Goal: Transaction & Acquisition: Complete application form

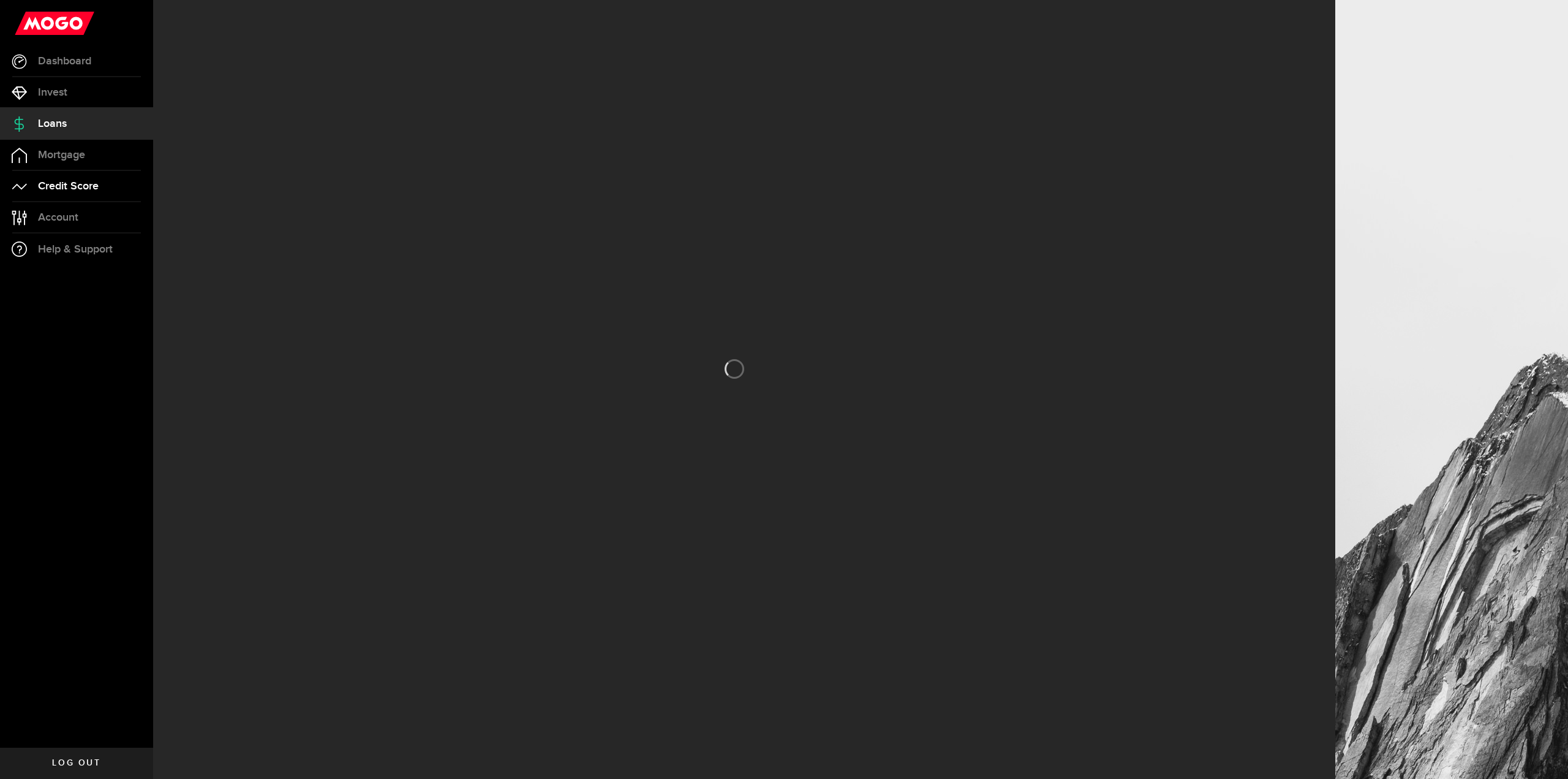
click at [62, 186] on span "Credit Score" at bounding box center [68, 187] width 60 height 11
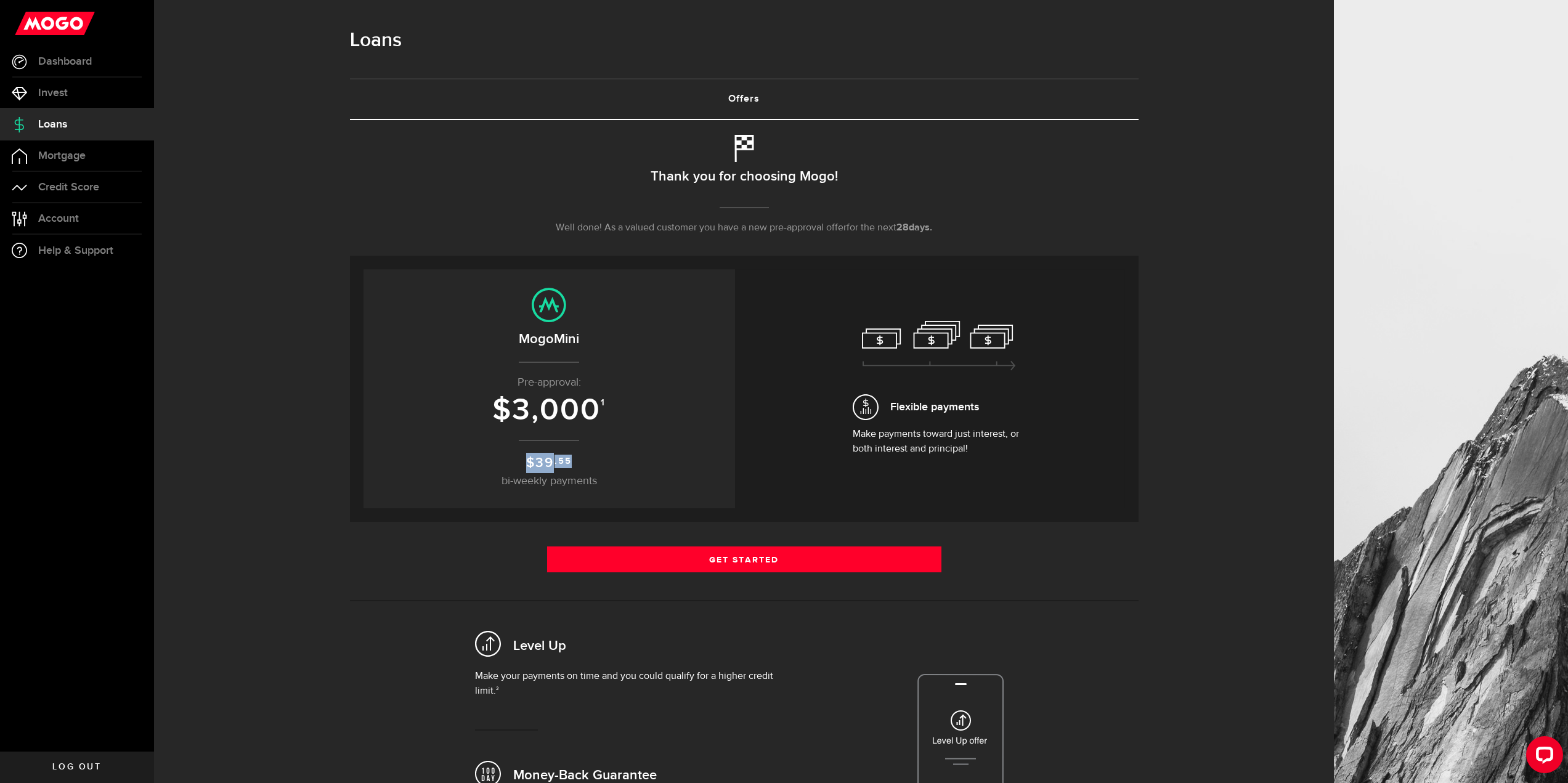
drag, startPoint x: 531, startPoint y: 458, endPoint x: 612, endPoint y: 461, distance: 81.1
click at [612, 461] on p "$ 39 .55 bi-weekly payments" at bounding box center [549, 471] width 347 height 37
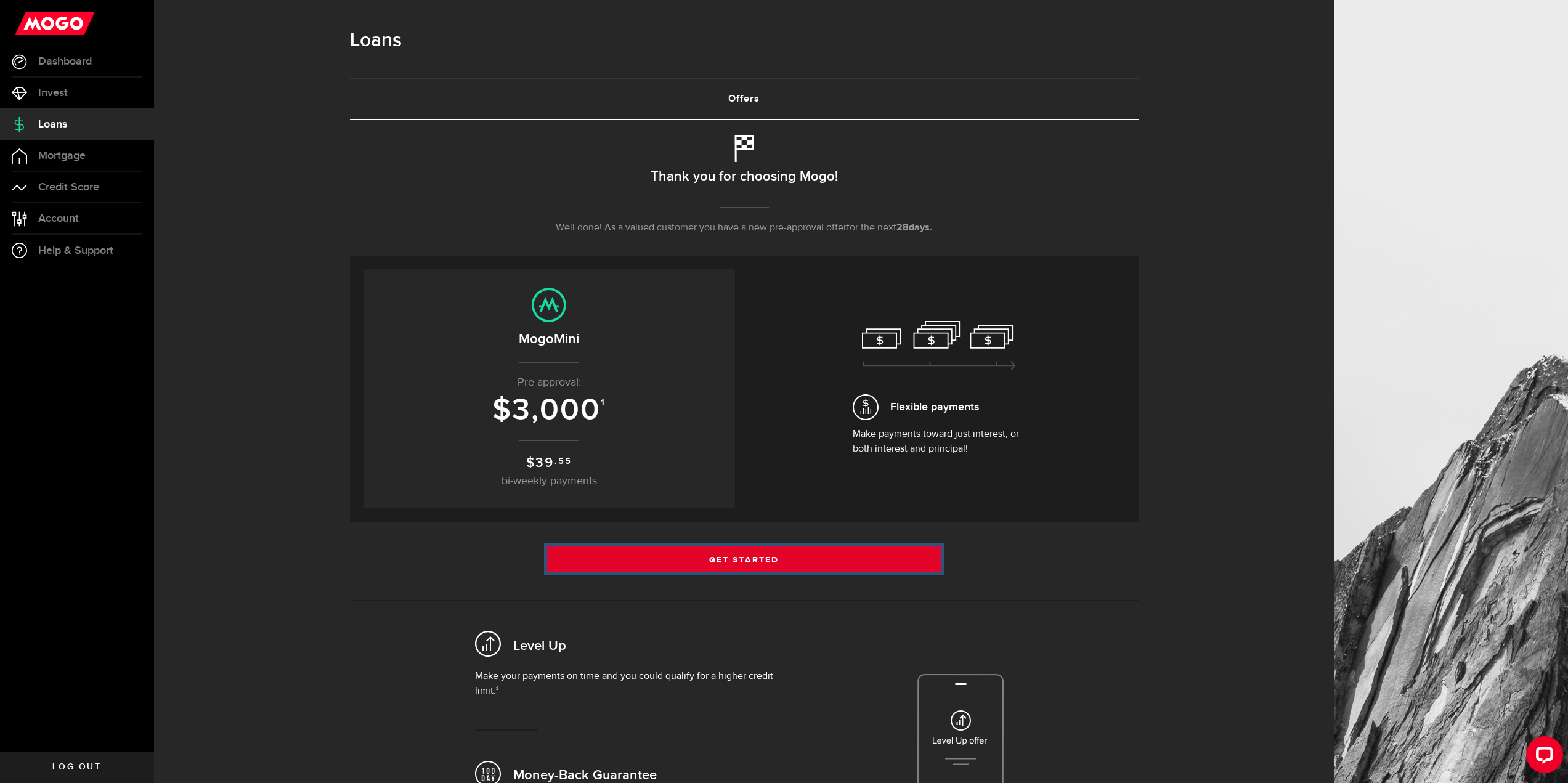
click at [623, 550] on link "Get Started" at bounding box center [744, 559] width 394 height 26
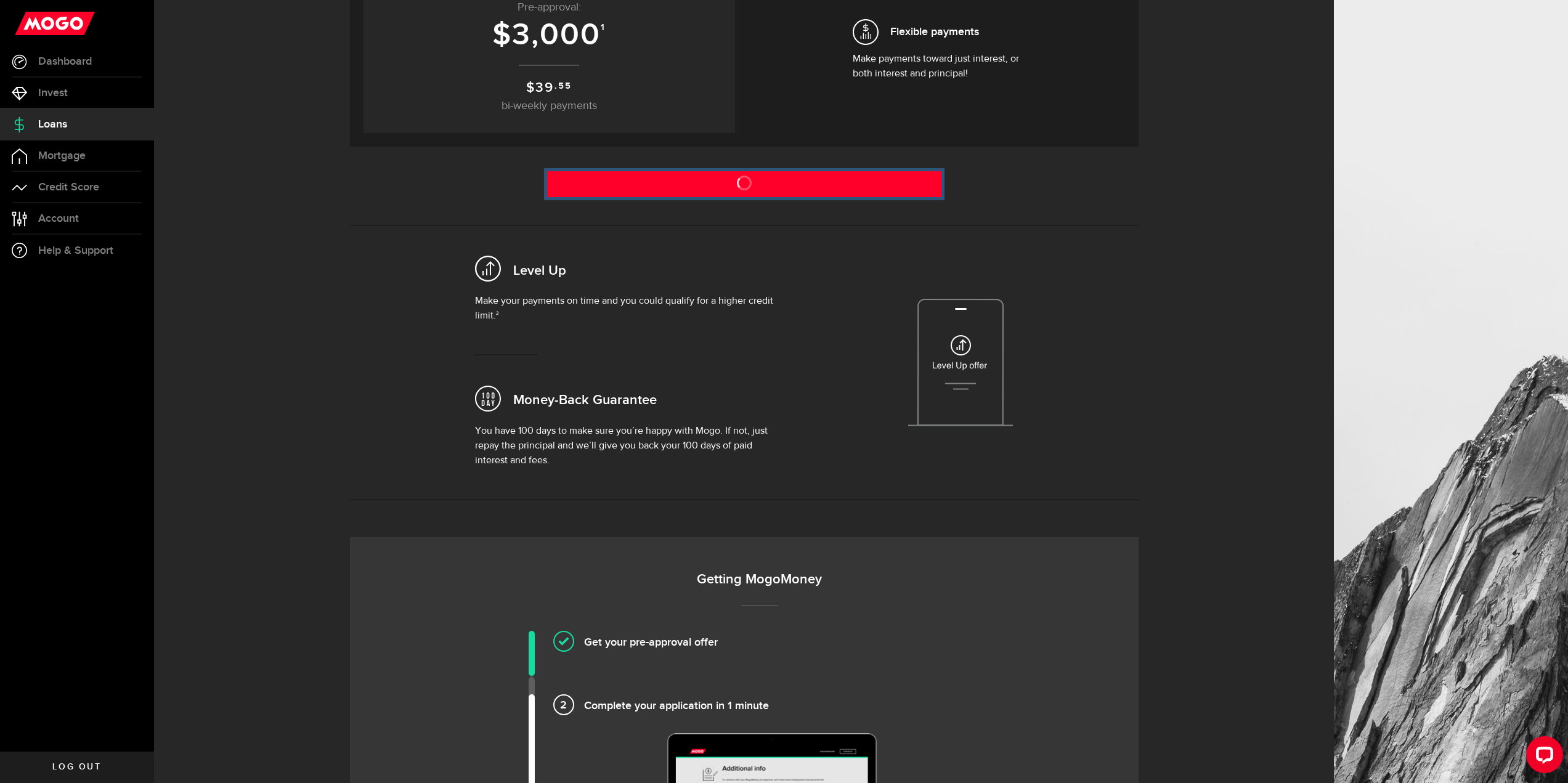
scroll to position [431, 0]
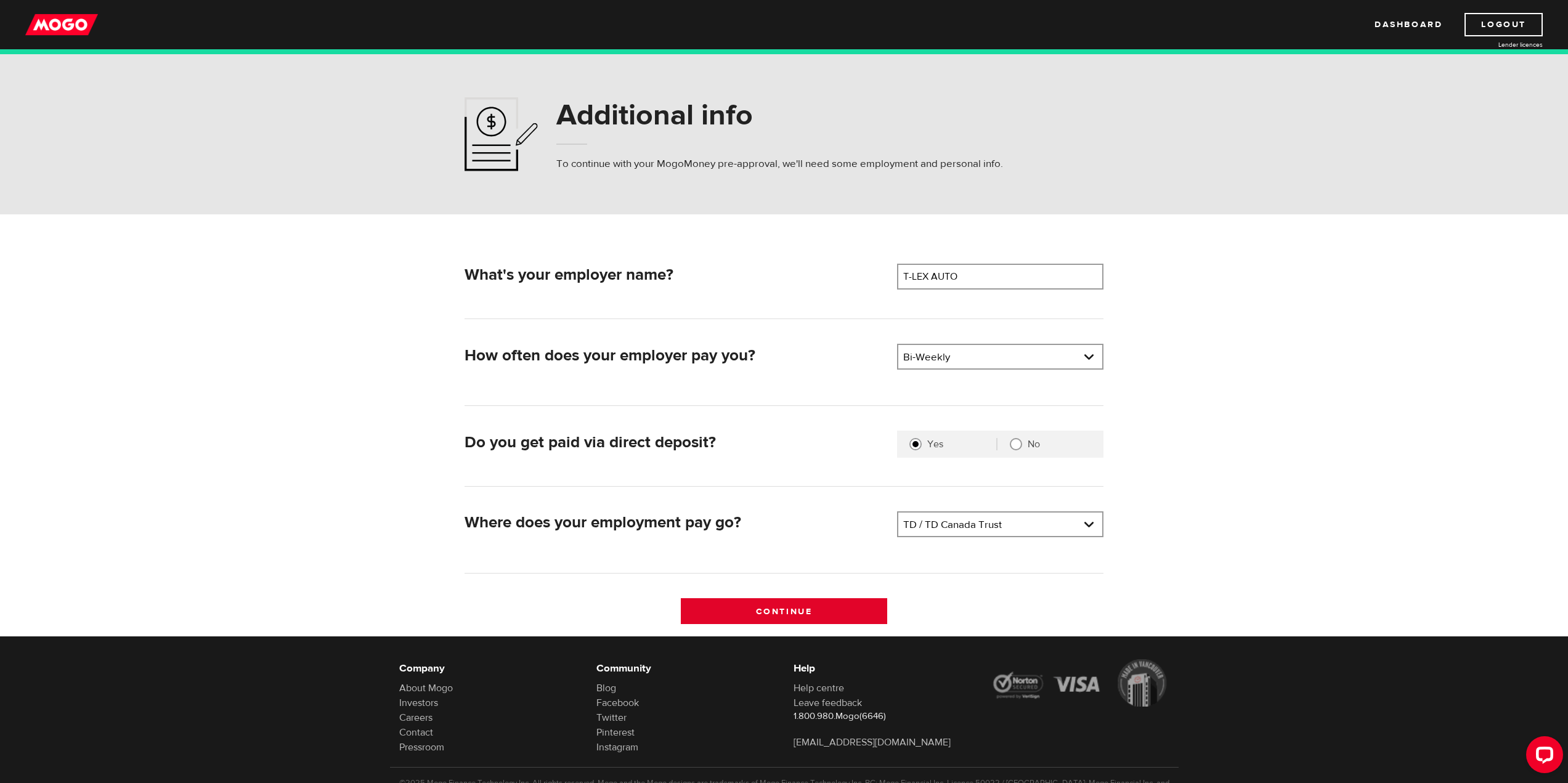
click at [754, 611] on input "Continue" at bounding box center [784, 612] width 207 height 26
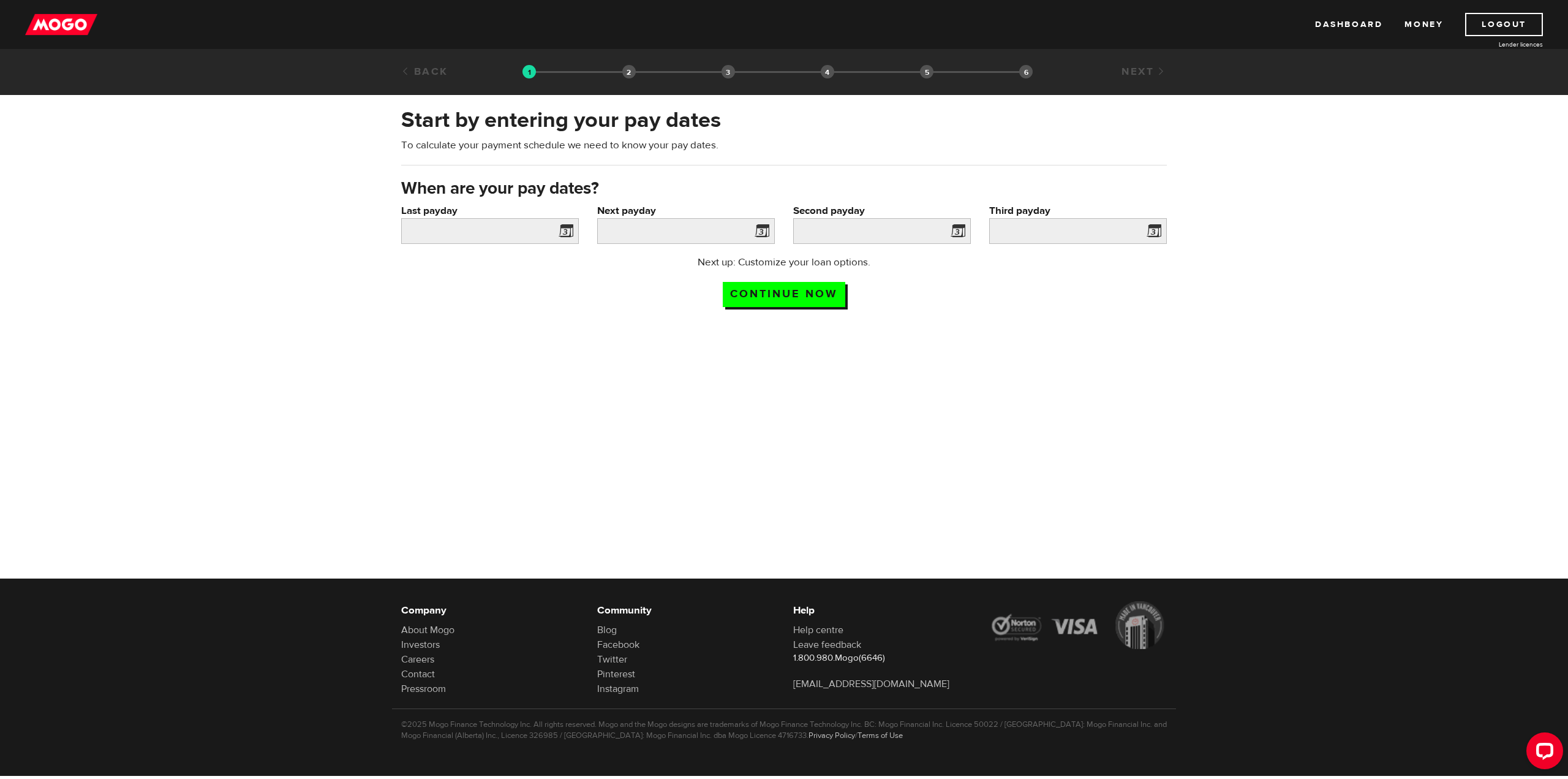
click at [572, 231] on span at bounding box center [563, 232] width 19 height 20
click at [563, 230] on span at bounding box center [563, 232] width 19 height 20
click at [528, 228] on input "Last payday" at bounding box center [490, 231] width 178 height 26
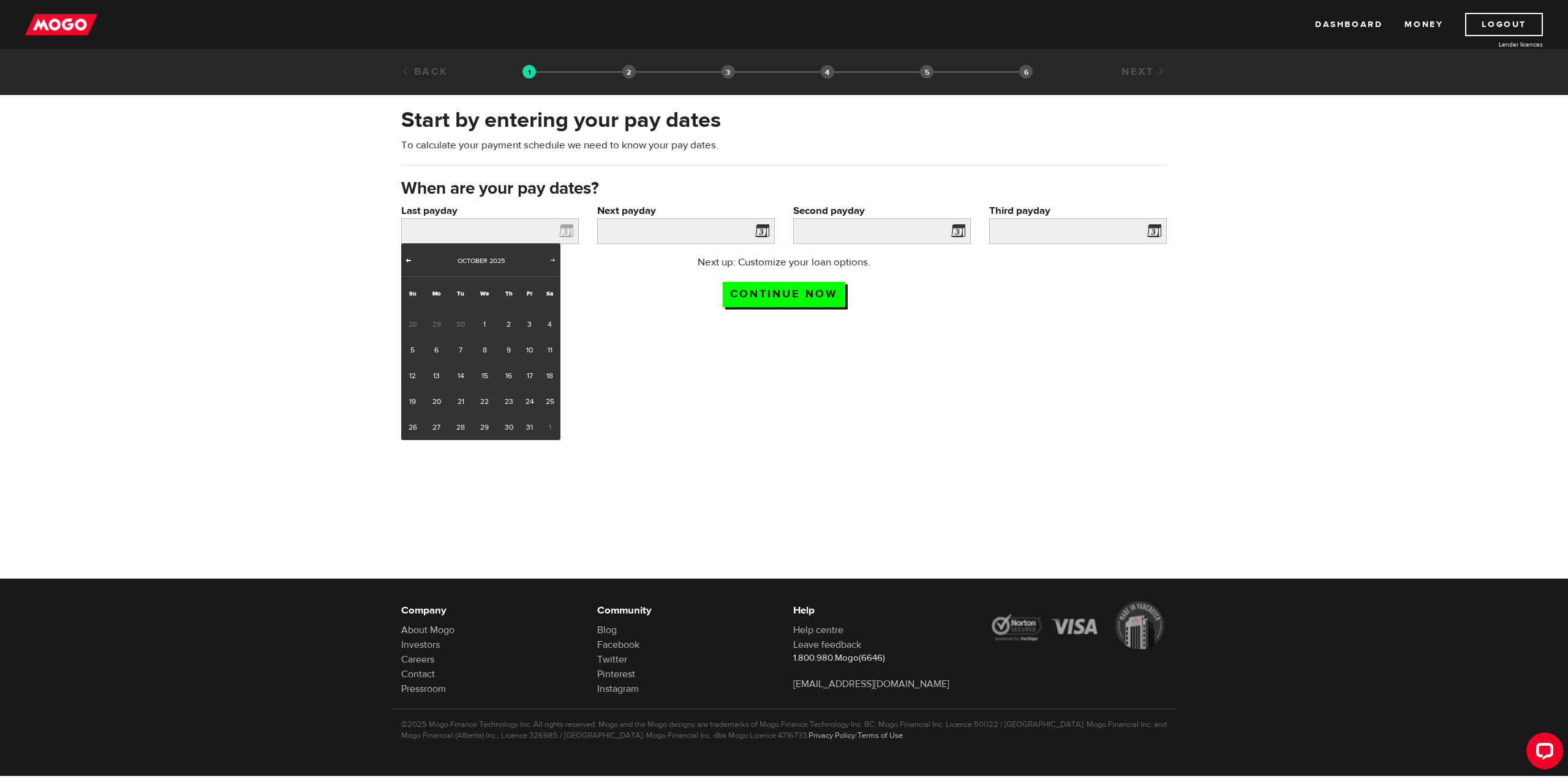
click at [404, 259] on span "Prev" at bounding box center [409, 260] width 10 height 10
click at [528, 405] on link "26" at bounding box center [529, 401] width 19 height 26
type input "2025/09/26"
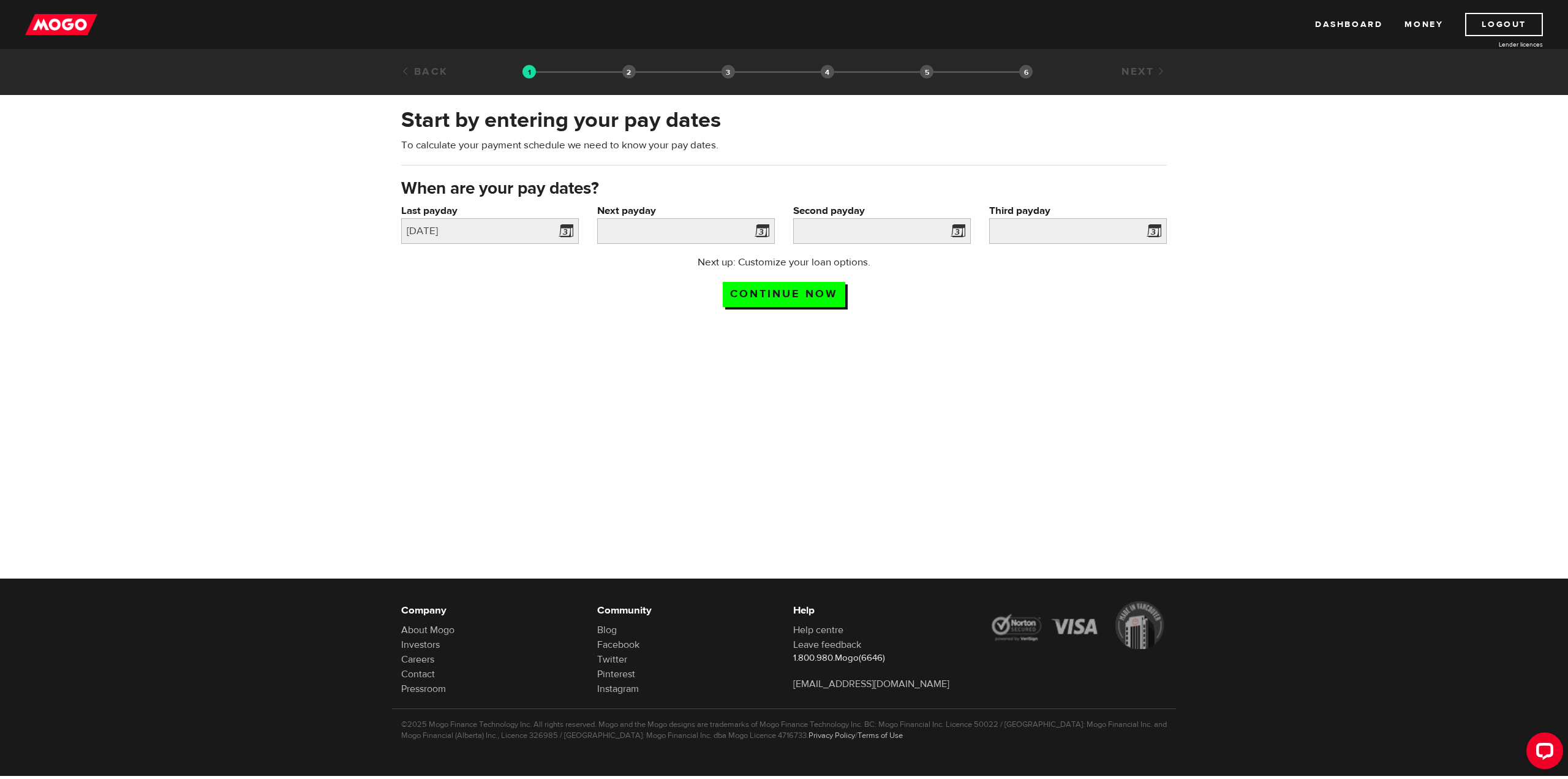
click at [757, 231] on span at bounding box center [759, 232] width 19 height 20
click at [761, 233] on span at bounding box center [759, 232] width 19 height 20
click at [732, 237] on input "Next payday" at bounding box center [687, 231] width 178 height 26
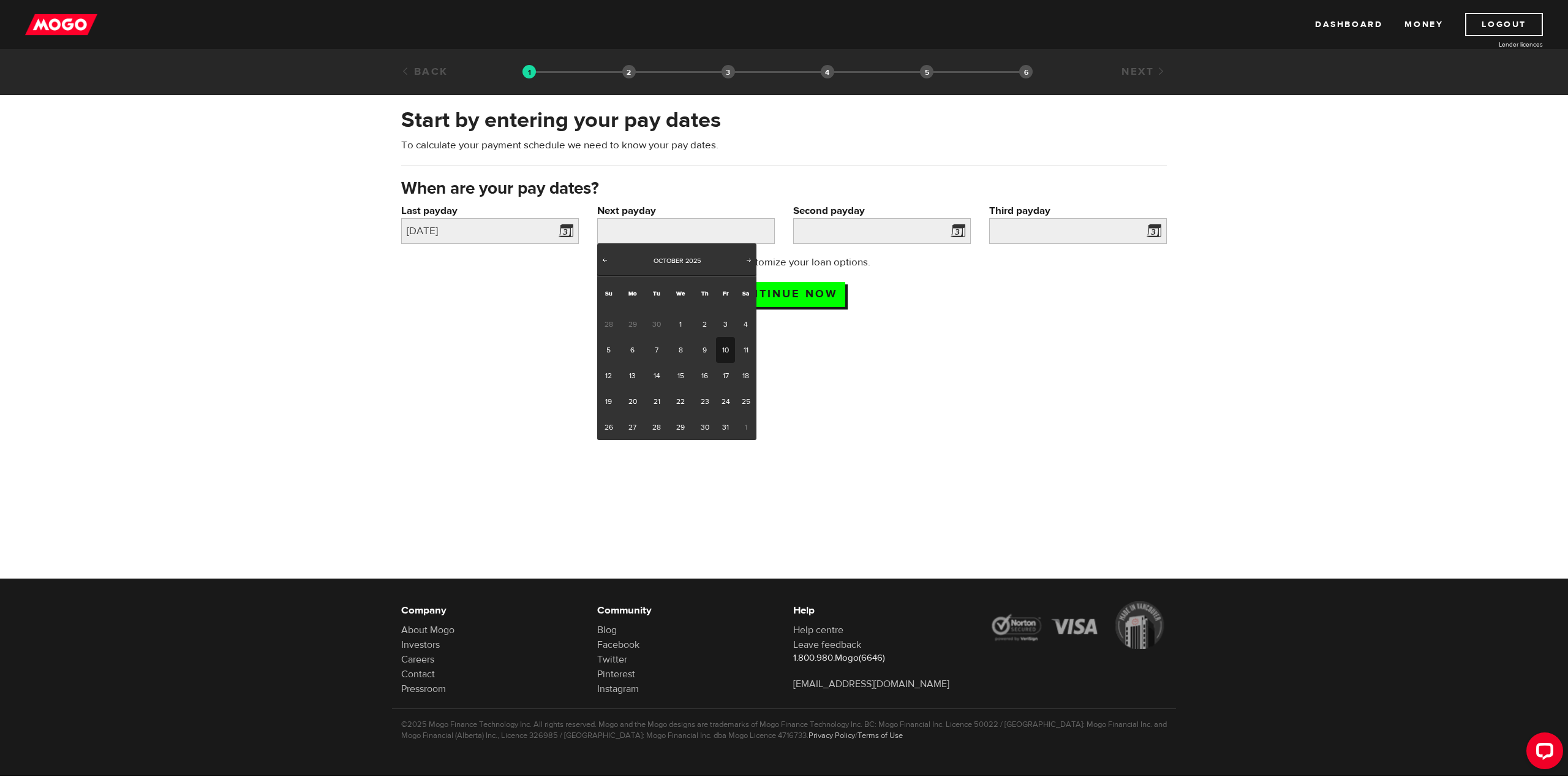
click at [728, 343] on link "10" at bounding box center [725, 350] width 19 height 26
type input "2025/10/10"
type input "2025/10/24"
type input "2025/11/7"
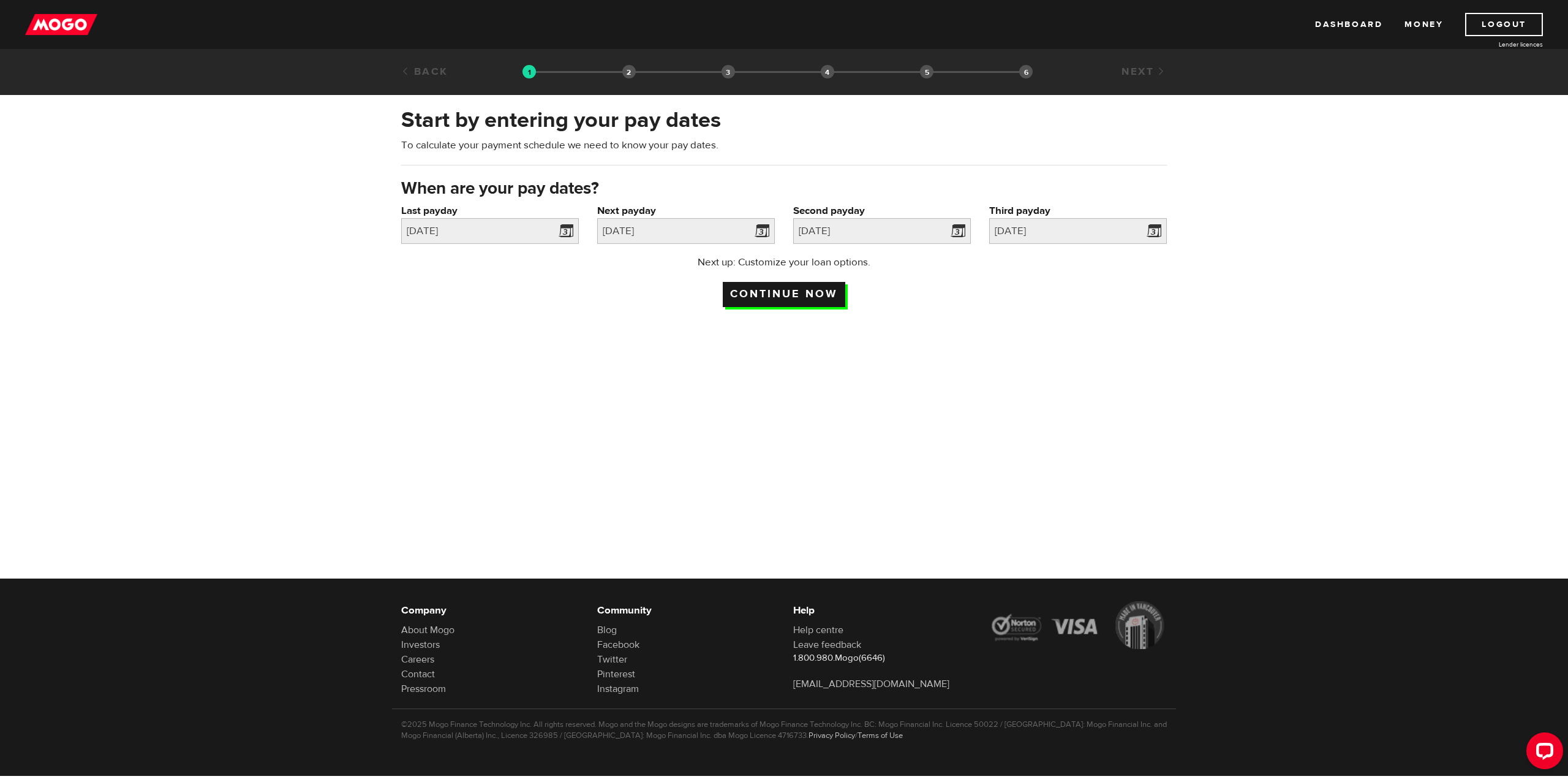
click at [792, 292] on input "Continue now" at bounding box center [784, 294] width 122 height 25
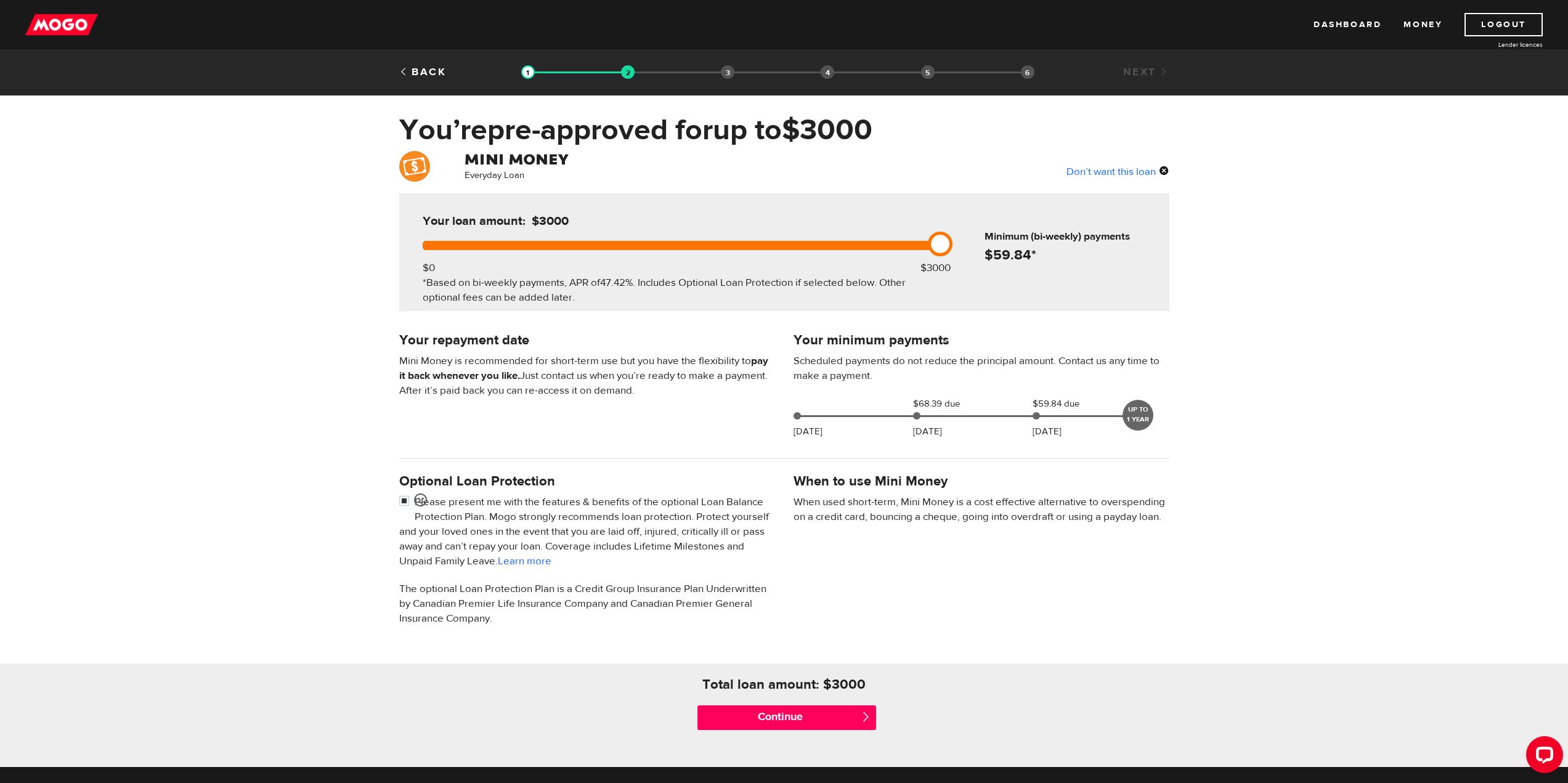
drag, startPoint x: 943, startPoint y: 240, endPoint x: 995, endPoint y: 259, distance: 55.4
click at [995, 259] on div "Your loan amount: $3000 $0 $3000 *Based on bi-weekly payments, APR of 47.42% . …" at bounding box center [784, 253] width 770 height 118
click at [408, 502] on input "checkbox" at bounding box center [407, 502] width 16 height 16
checkbox input "false"
drag, startPoint x: 931, startPoint y: 239, endPoint x: 938, endPoint y: 245, distance: 9.2
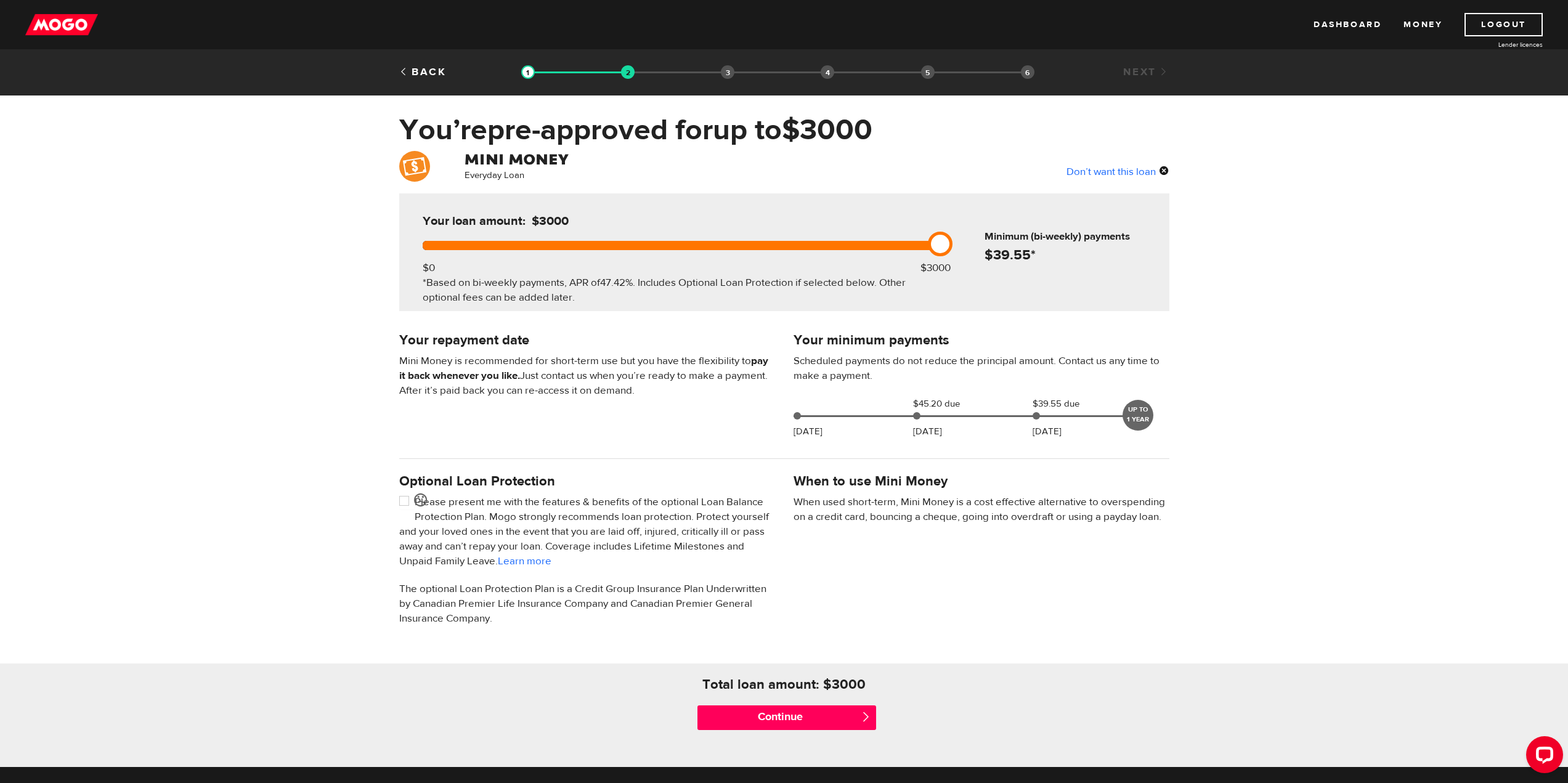
click at [938, 245] on link at bounding box center [941, 244] width 25 height 25
click at [369, 347] on div "Everyday Loan Don’t want this loan Your loan amount: $3000 $0 $3000 *Based on b…" at bounding box center [784, 458] width 1568 height 616
click at [1340, 471] on div "Everyday Loan Don’t want this loan Your loan amount: $3000 $0 $3000 *Based on b…" at bounding box center [784, 458] width 1568 height 616
click at [796, 718] on input "Continue" at bounding box center [787, 717] width 179 height 25
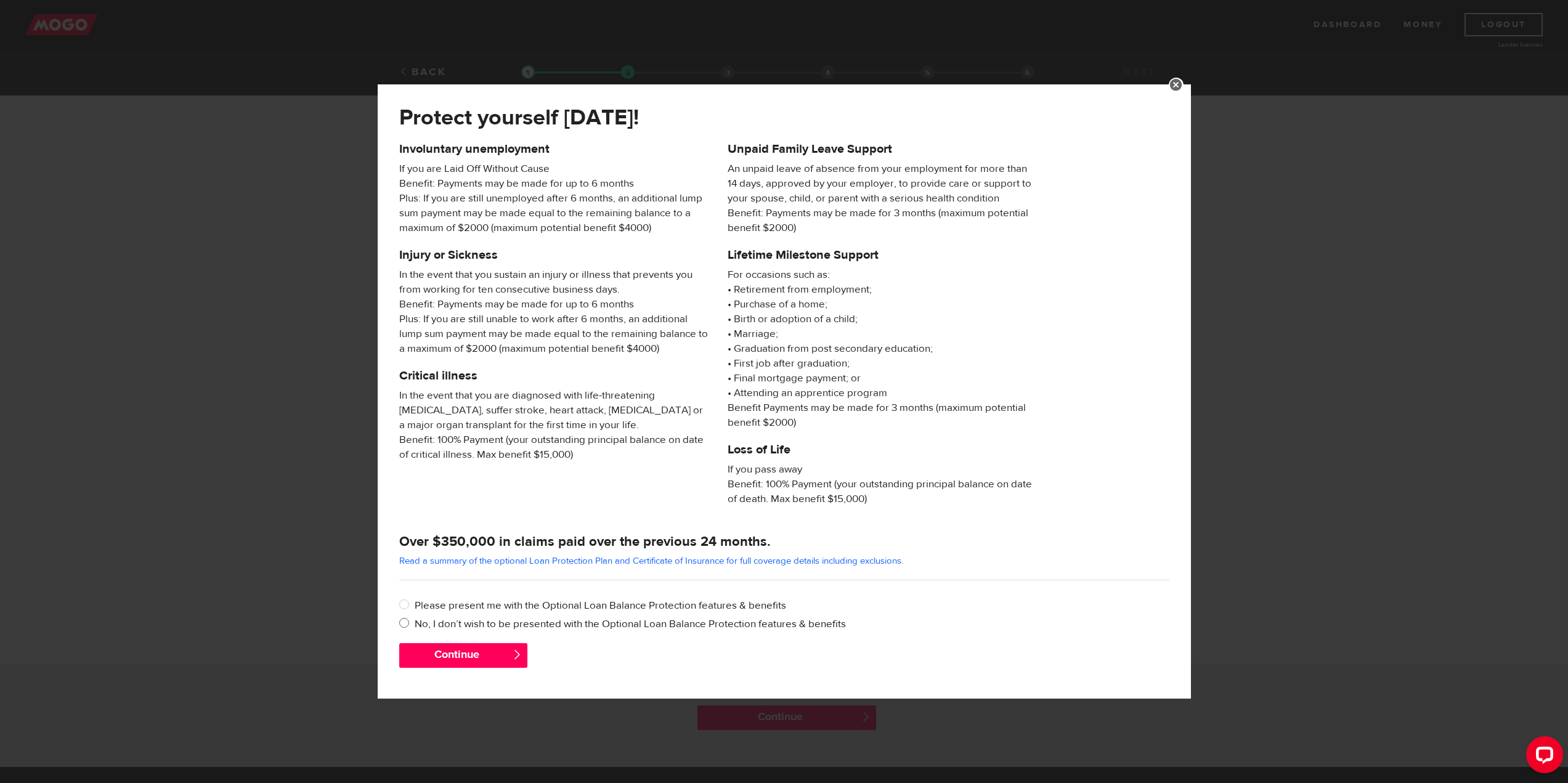
click at [507, 627] on label "No, I don’t wish to be presented with the Optional Loan Balance Protection feat…" at bounding box center [792, 624] width 754 height 15
click at [415, 627] on input "No, I don’t wish to be presented with the Optional Loan Balance Protection feat…" at bounding box center [407, 624] width 16 height 16
radio input "true"
click at [469, 648] on button "Continue" at bounding box center [463, 655] width 128 height 25
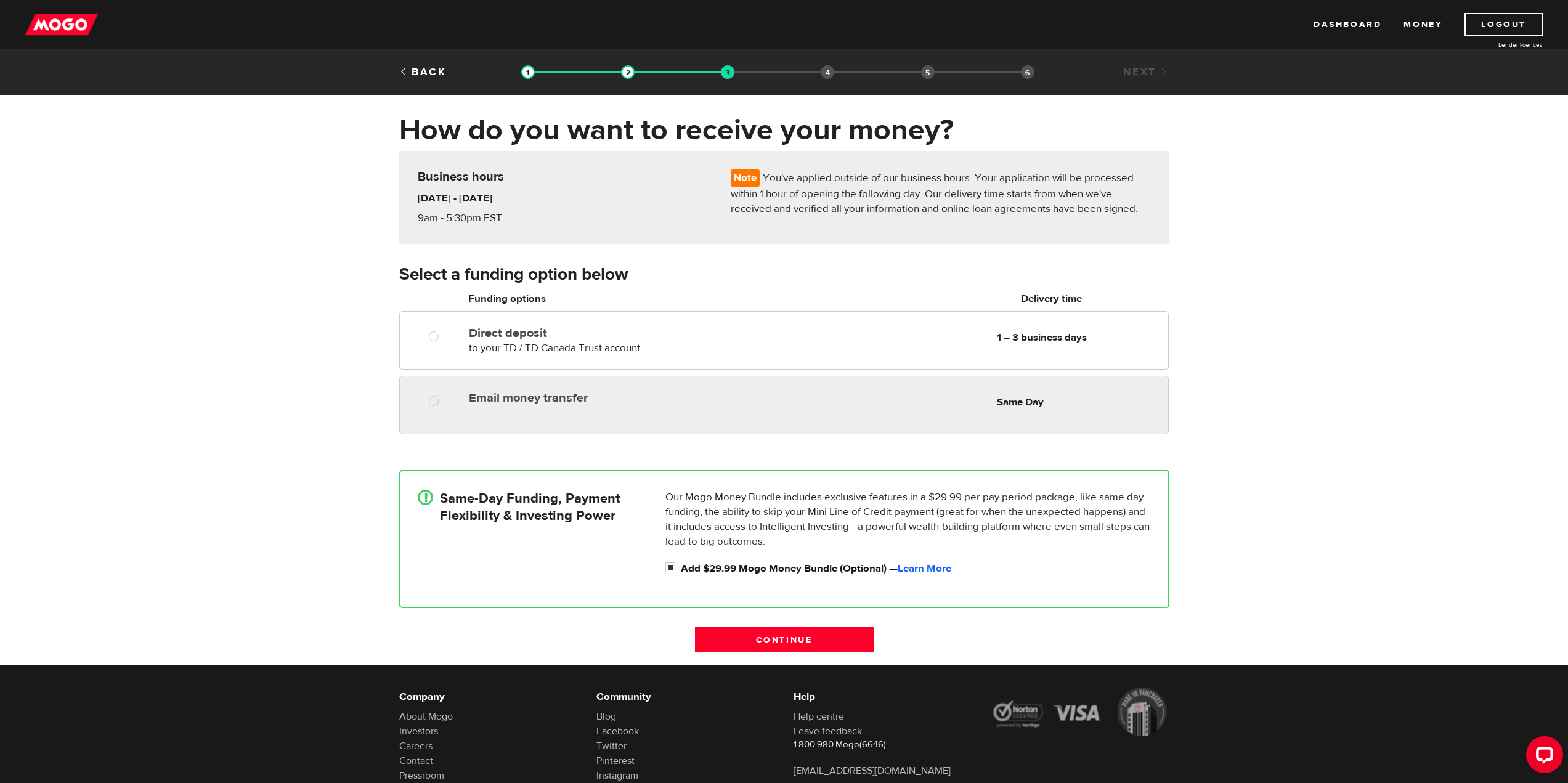
radio input "true"
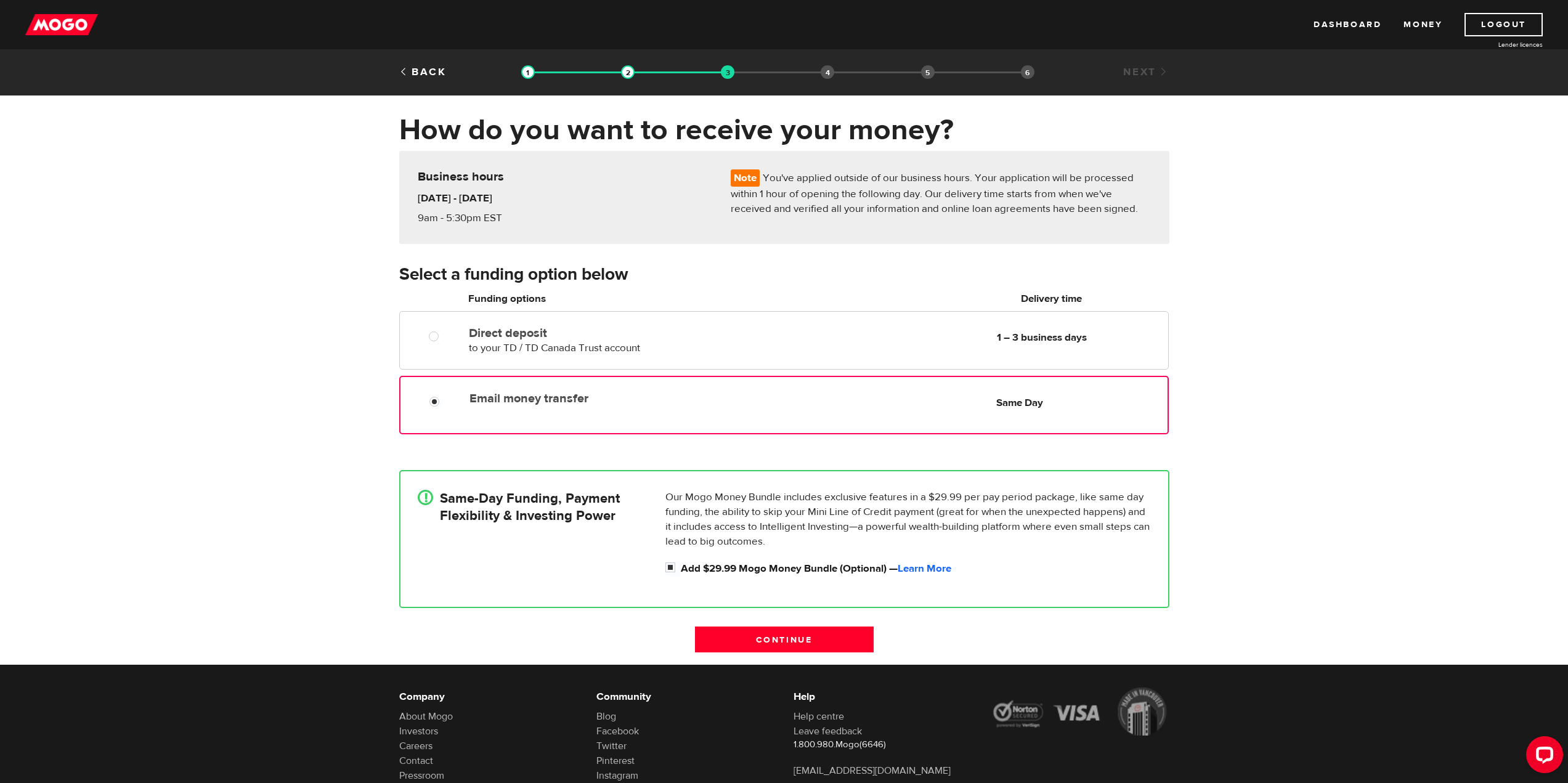
click at [599, 416] on div "Email money transfer Delivery in Same Day Same Day" at bounding box center [784, 404] width 769 height 58
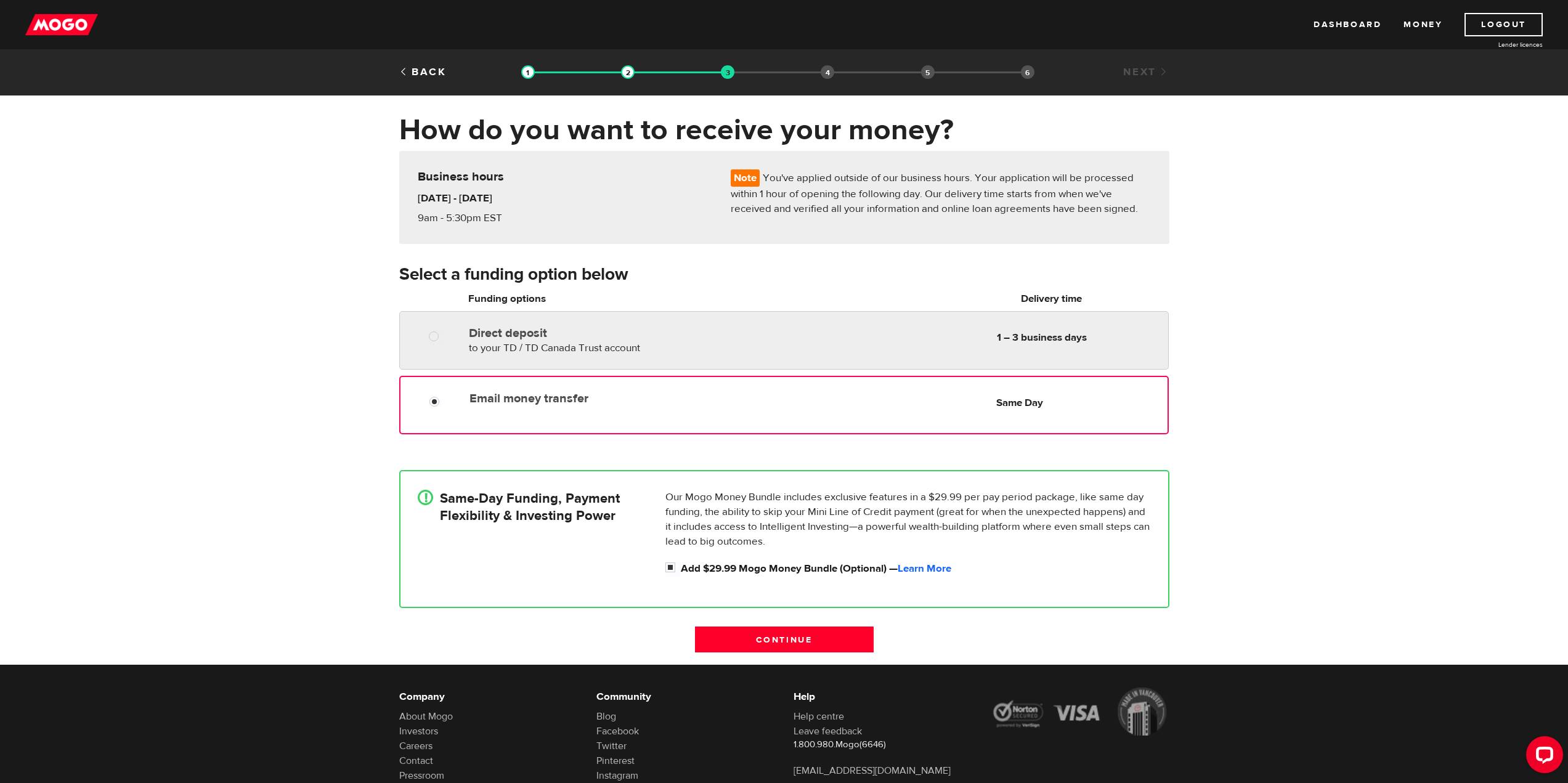
radio input "true"
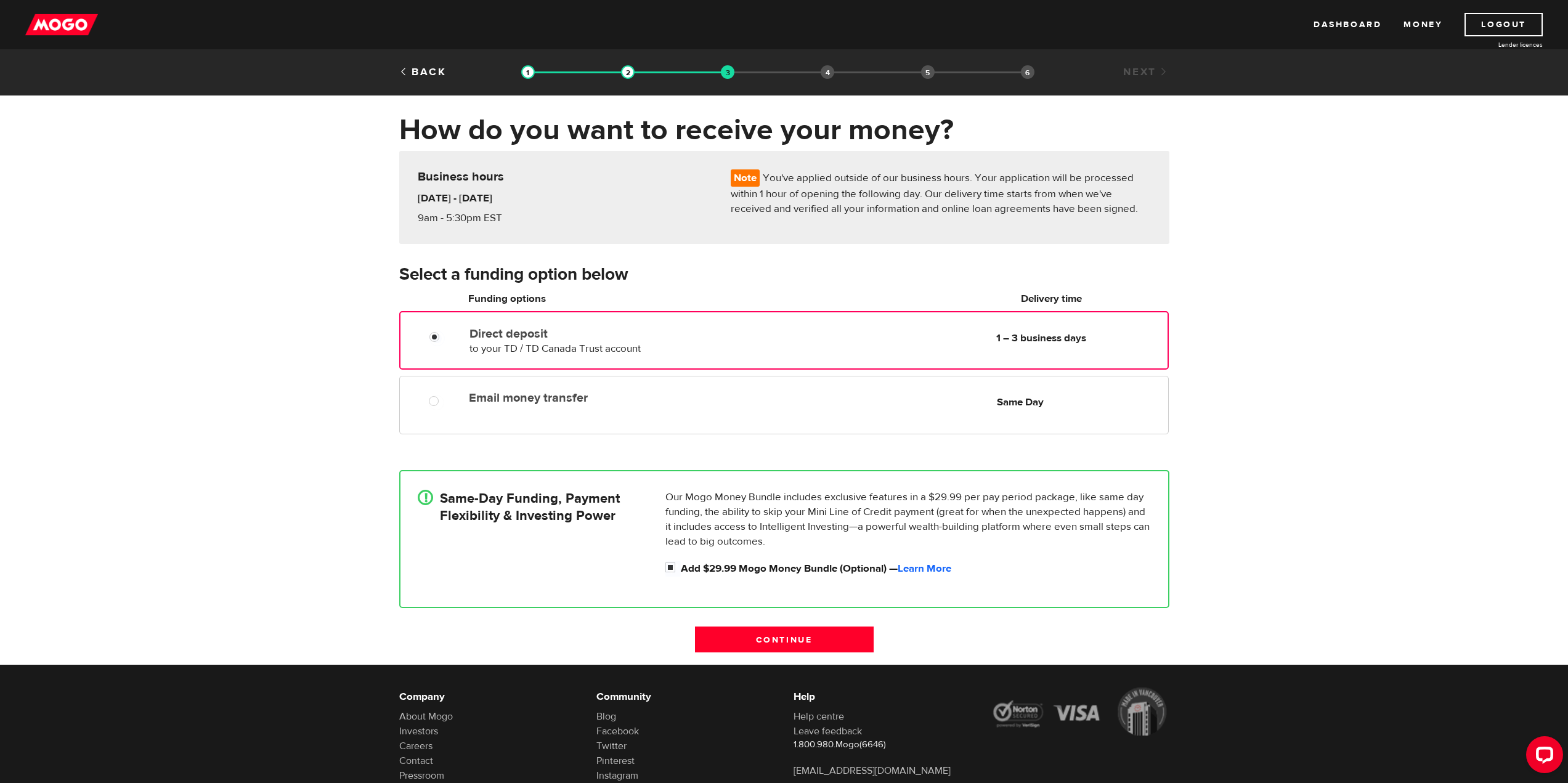
click at [609, 347] on span "to your TD / TD Canada Trust account" at bounding box center [555, 348] width 171 height 14
click at [765, 629] on input "Continue" at bounding box center [785, 640] width 179 height 26
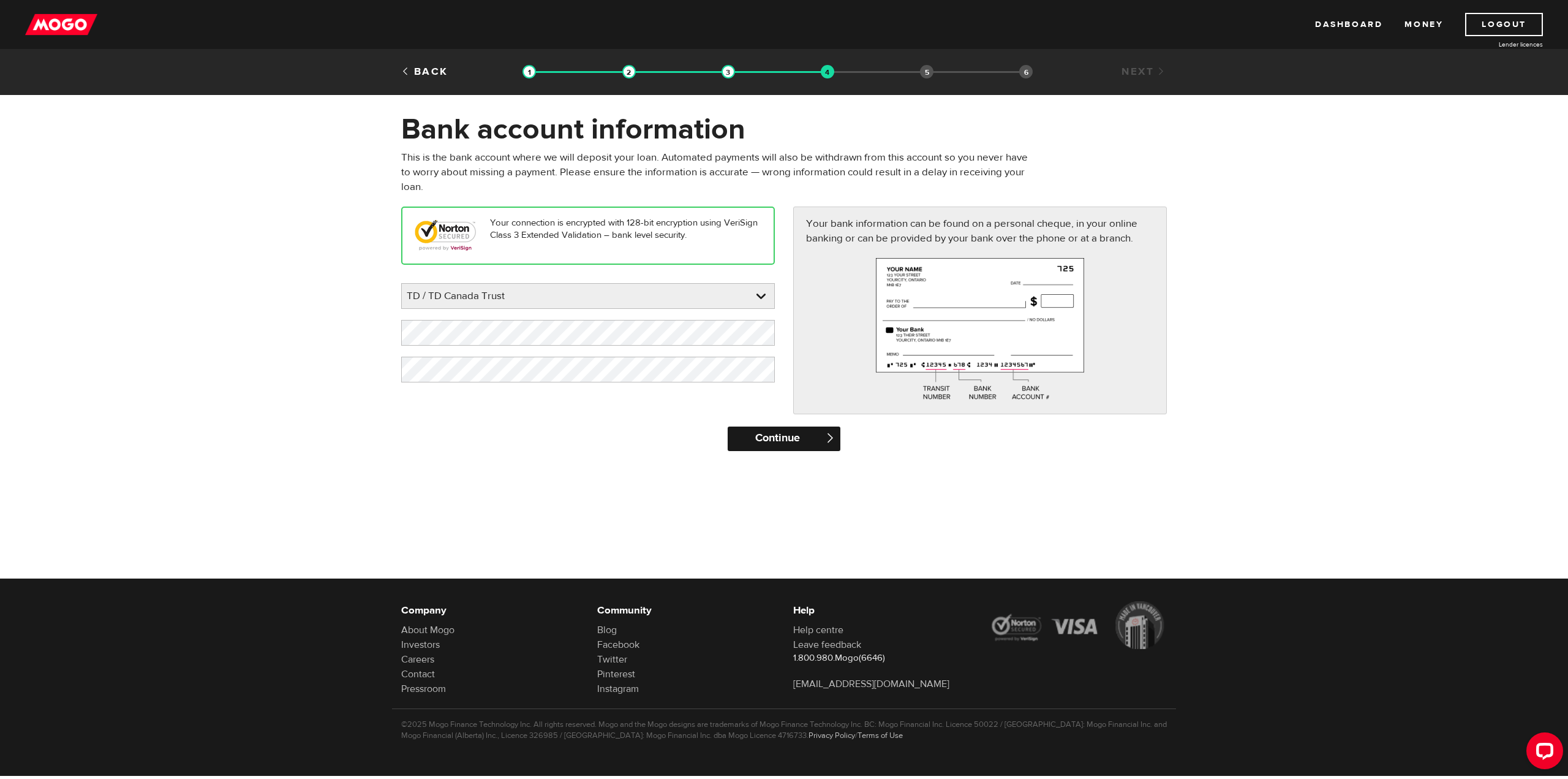
click at [744, 435] on input "Continue" at bounding box center [784, 439] width 112 height 24
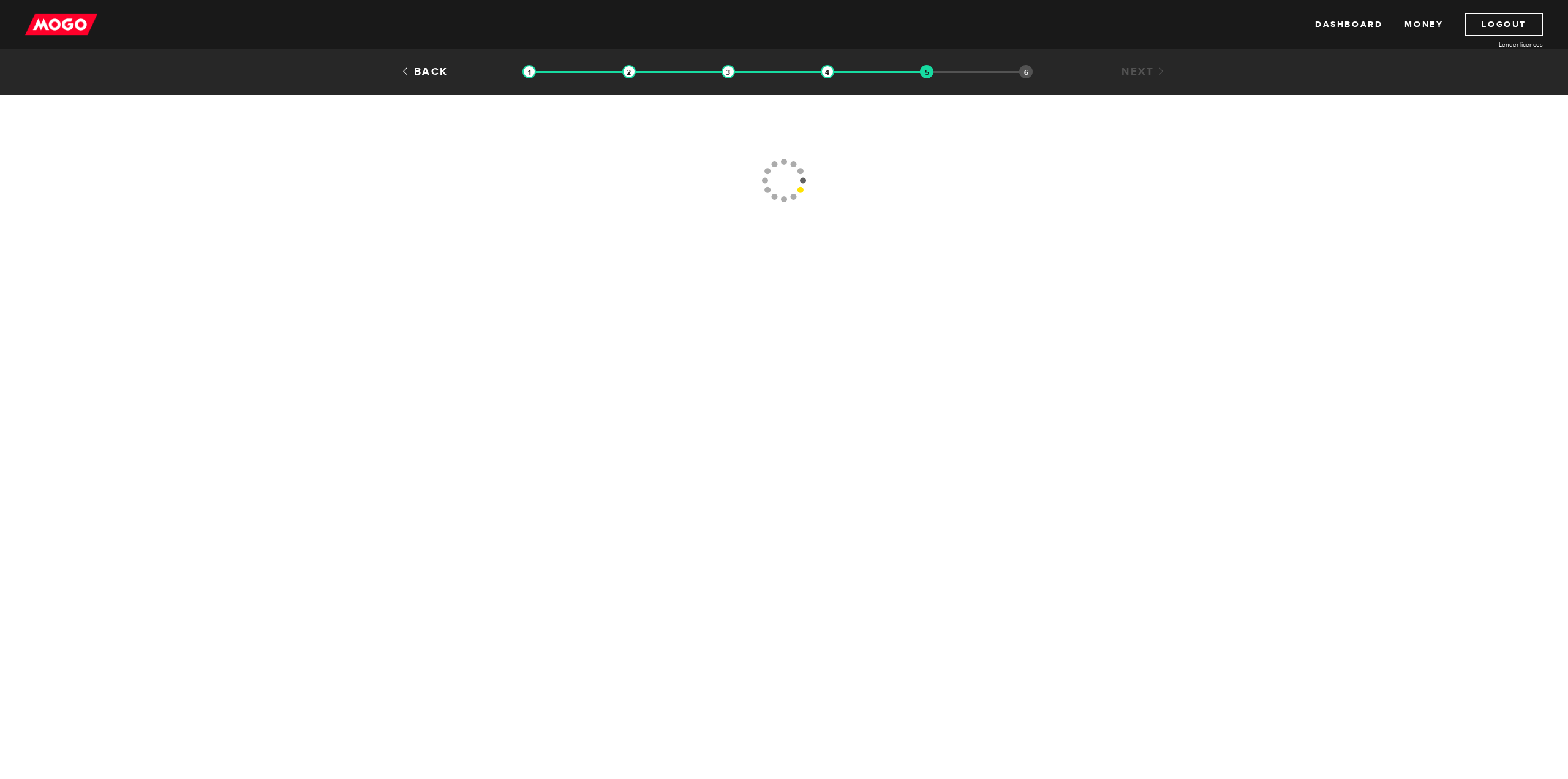
type input "[PHONE_NUMBER]"
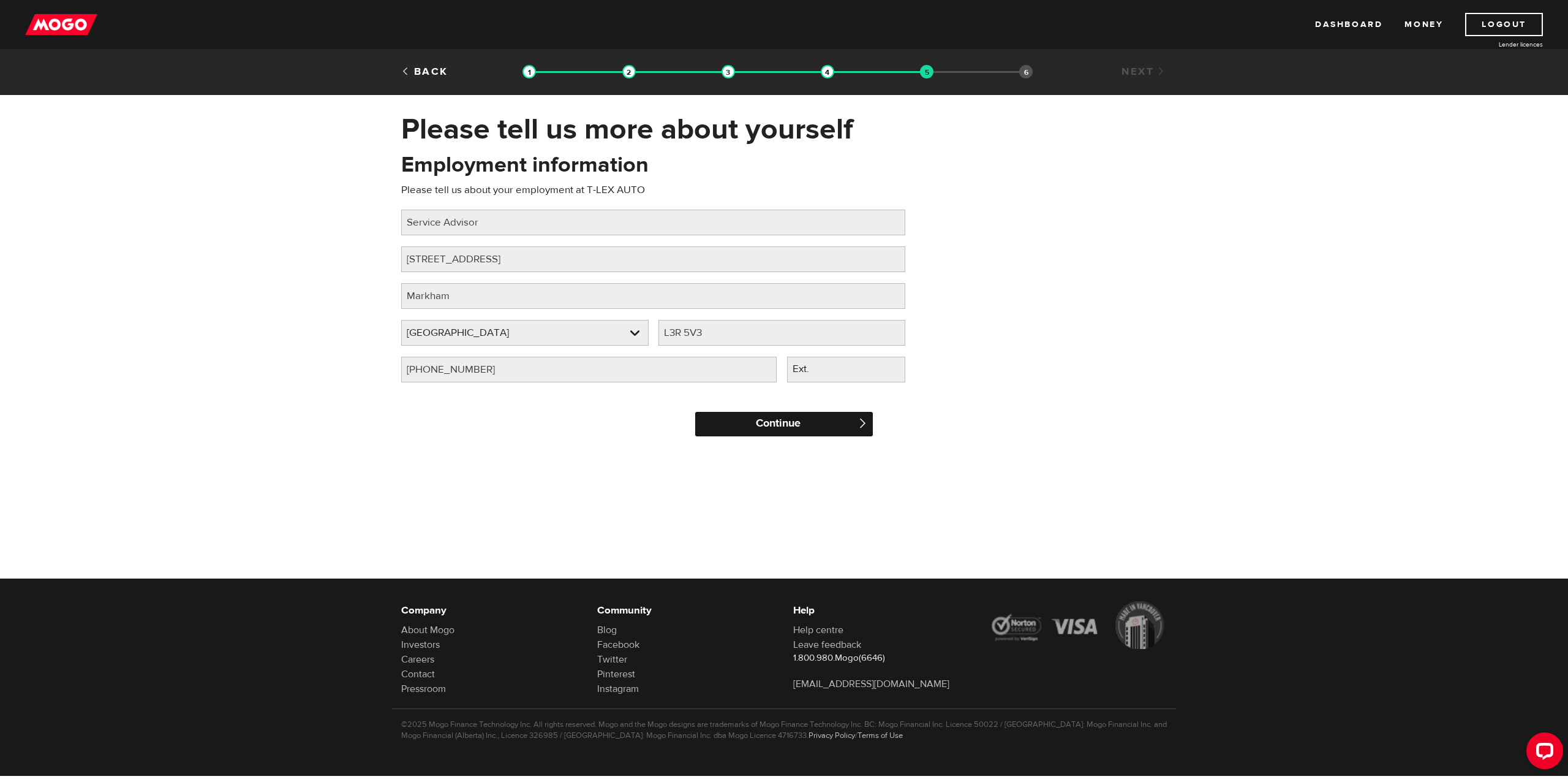
click at [730, 426] on input "Continue" at bounding box center [784, 424] width 178 height 24
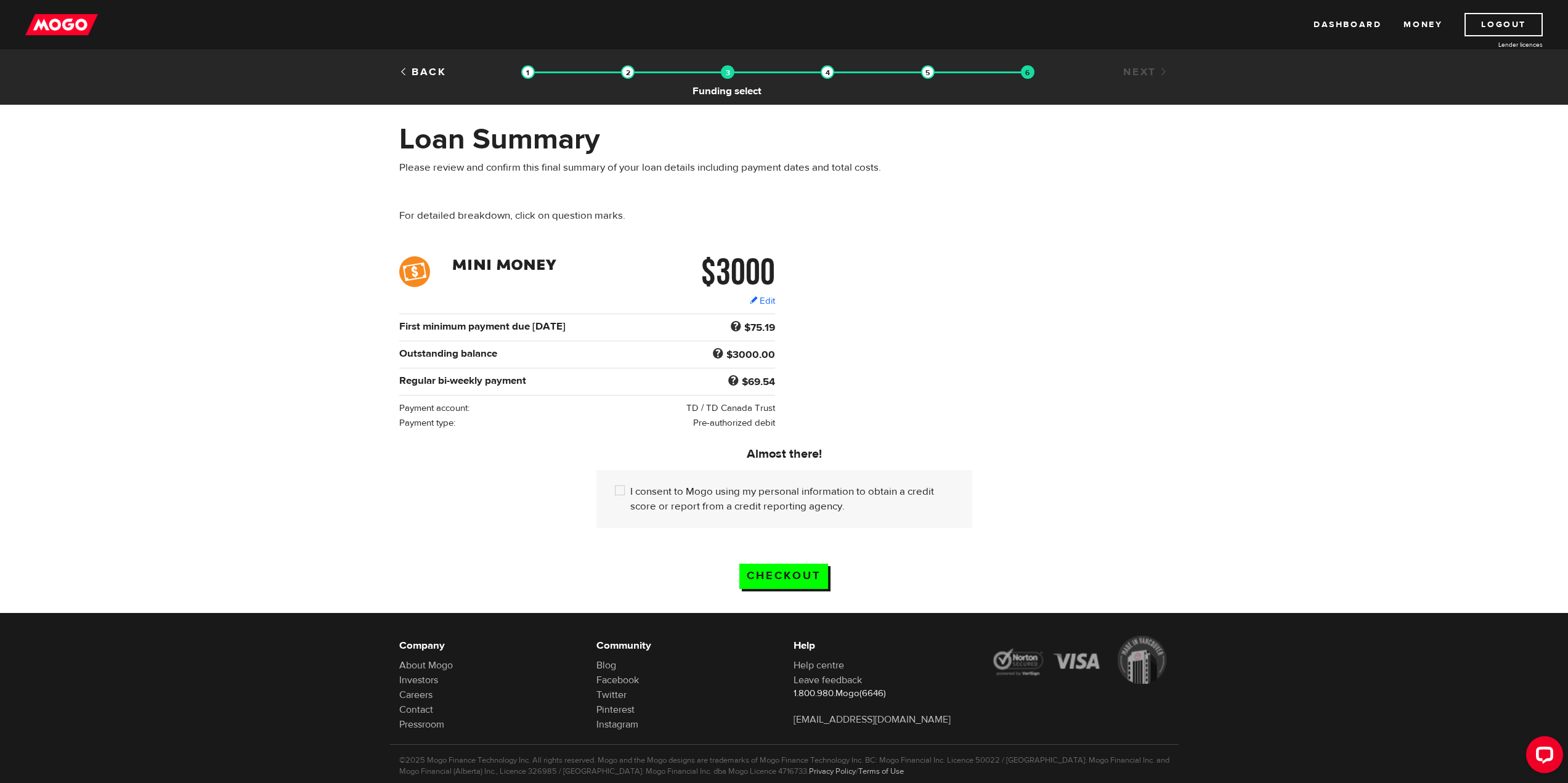
click at [728, 72] on img at bounding box center [727, 72] width 14 height 14
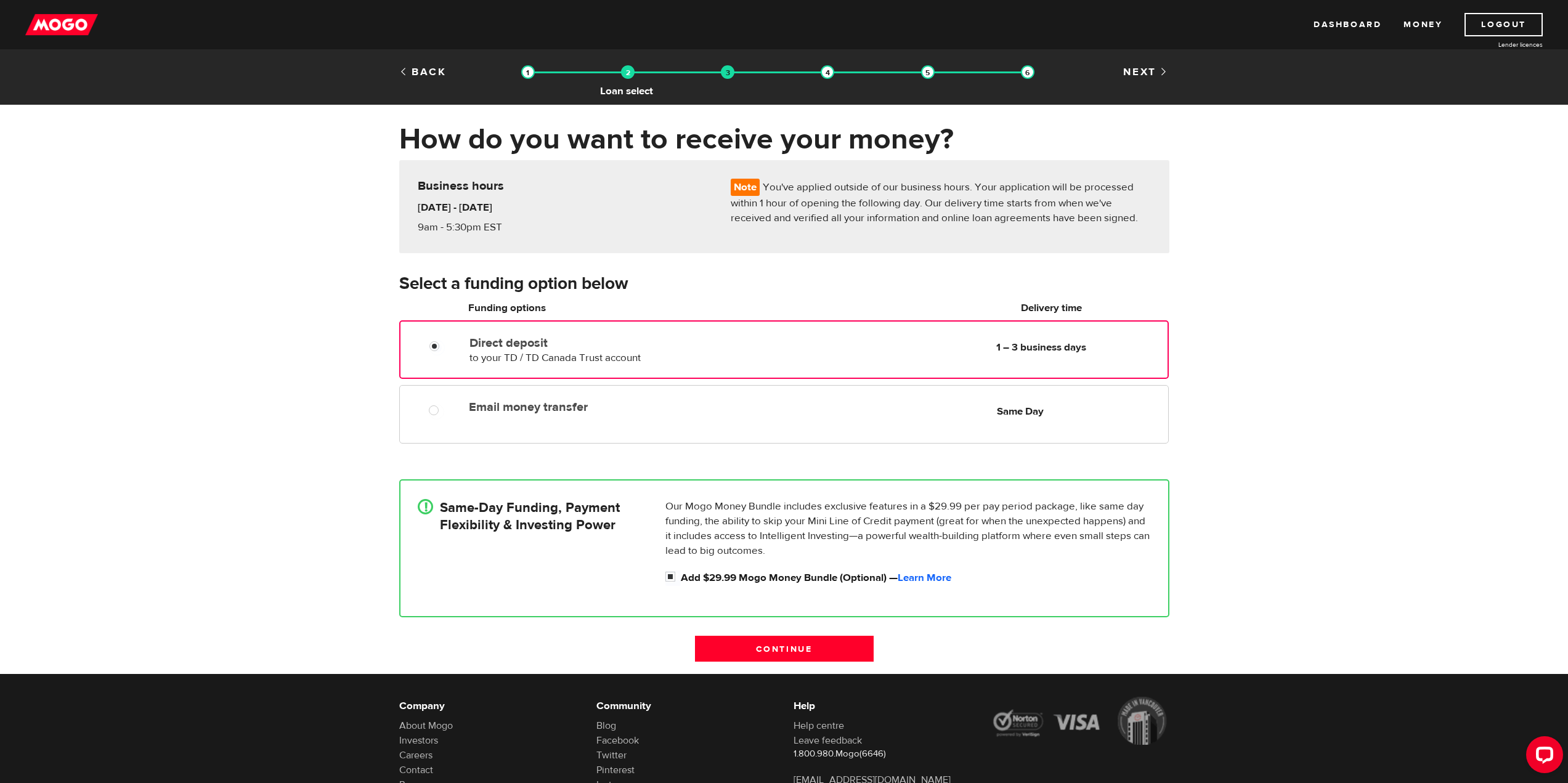
click at [631, 73] on img at bounding box center [627, 72] width 14 height 14
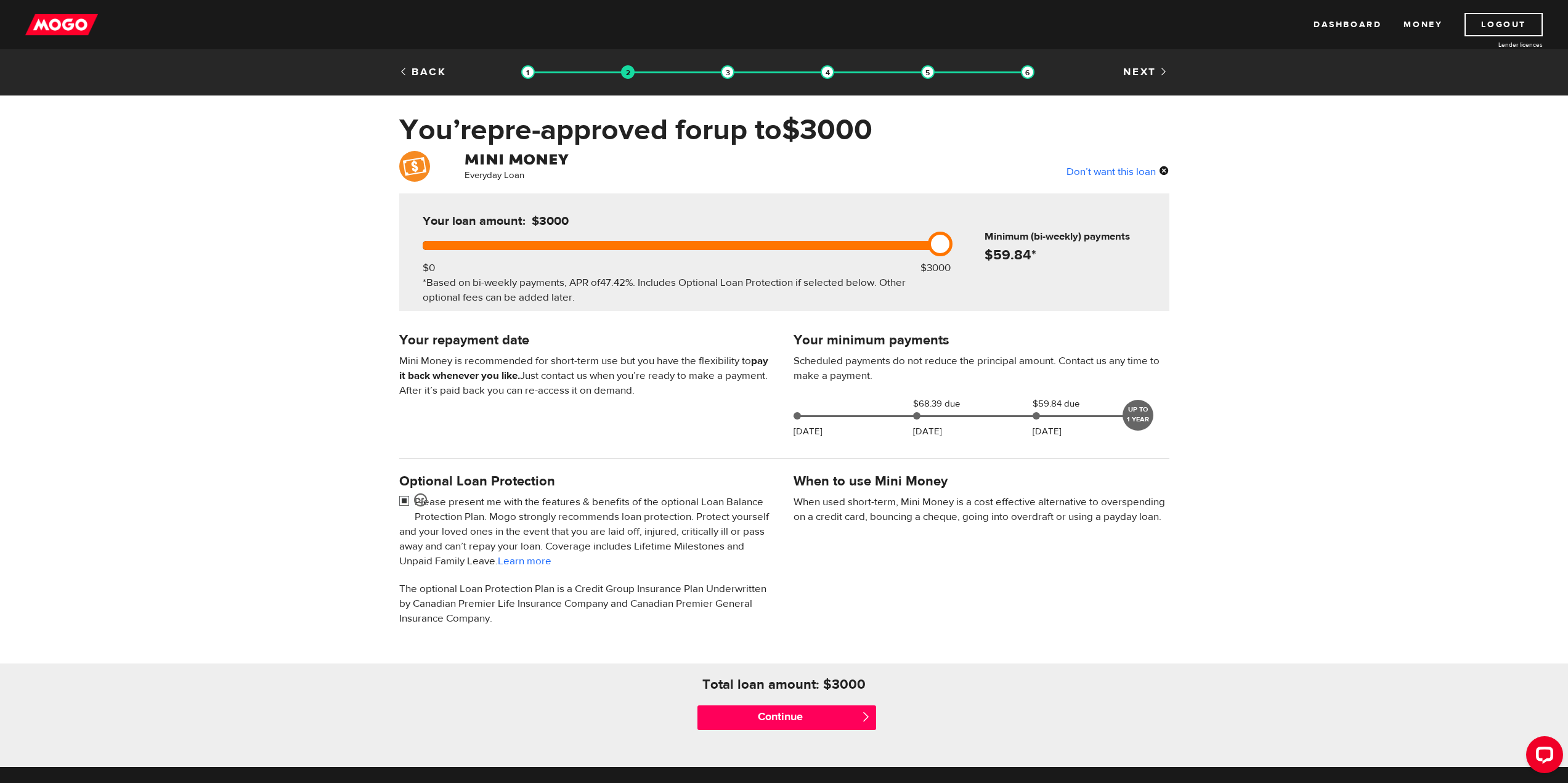
click at [400, 498] on input "checkbox" at bounding box center [407, 502] width 16 height 16
checkbox input "false"
click at [764, 722] on input "Continue" at bounding box center [787, 717] width 179 height 25
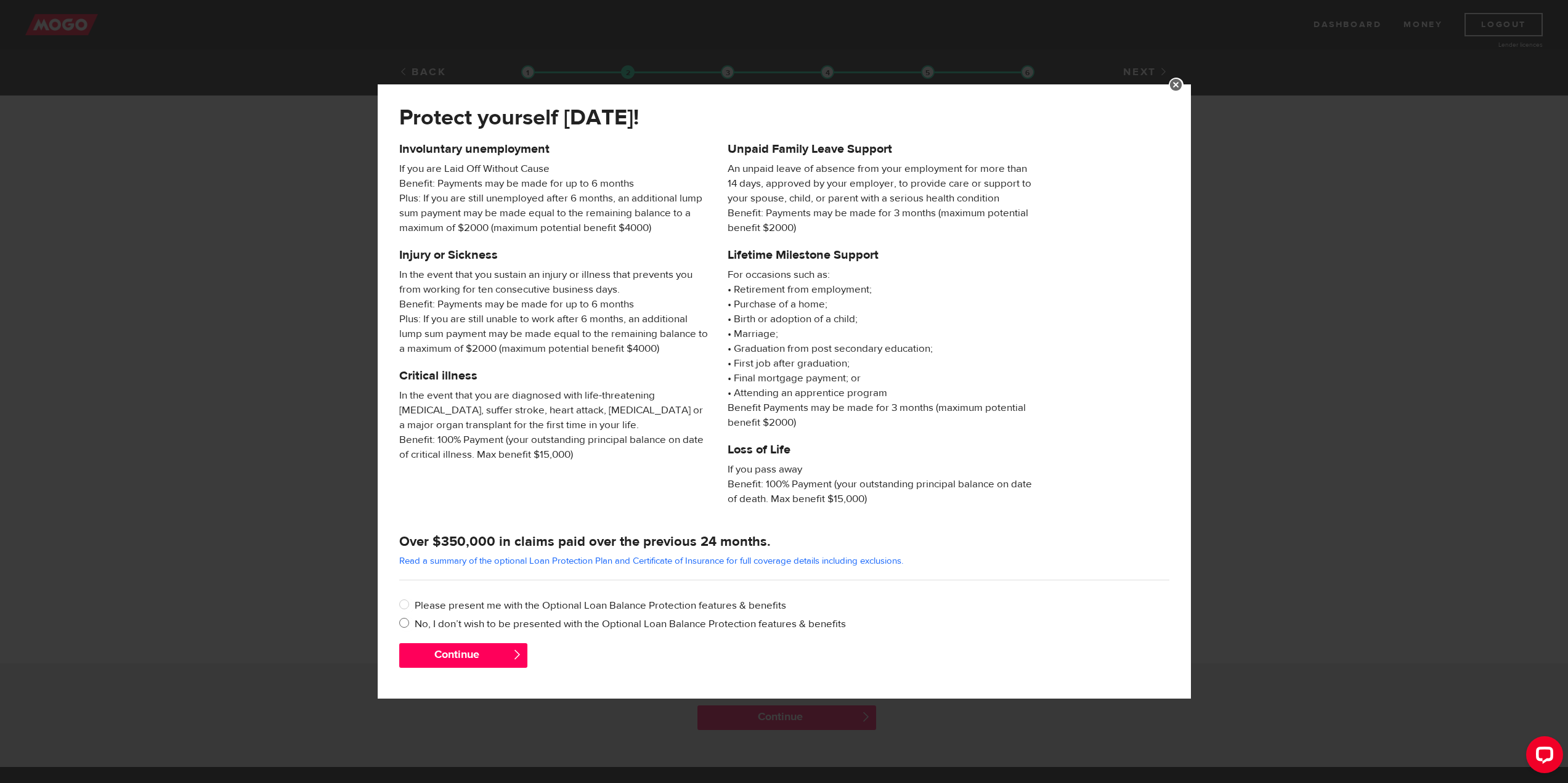
click at [475, 624] on label "No, I don’t wish to be presented with the Optional Loan Balance Protection feat…" at bounding box center [792, 624] width 754 height 15
click at [415, 624] on input "No, I don’t wish to be presented with the Optional Loan Balance Protection feat…" at bounding box center [407, 624] width 16 height 16
radio input "true"
click at [471, 651] on button "Continue" at bounding box center [463, 655] width 128 height 25
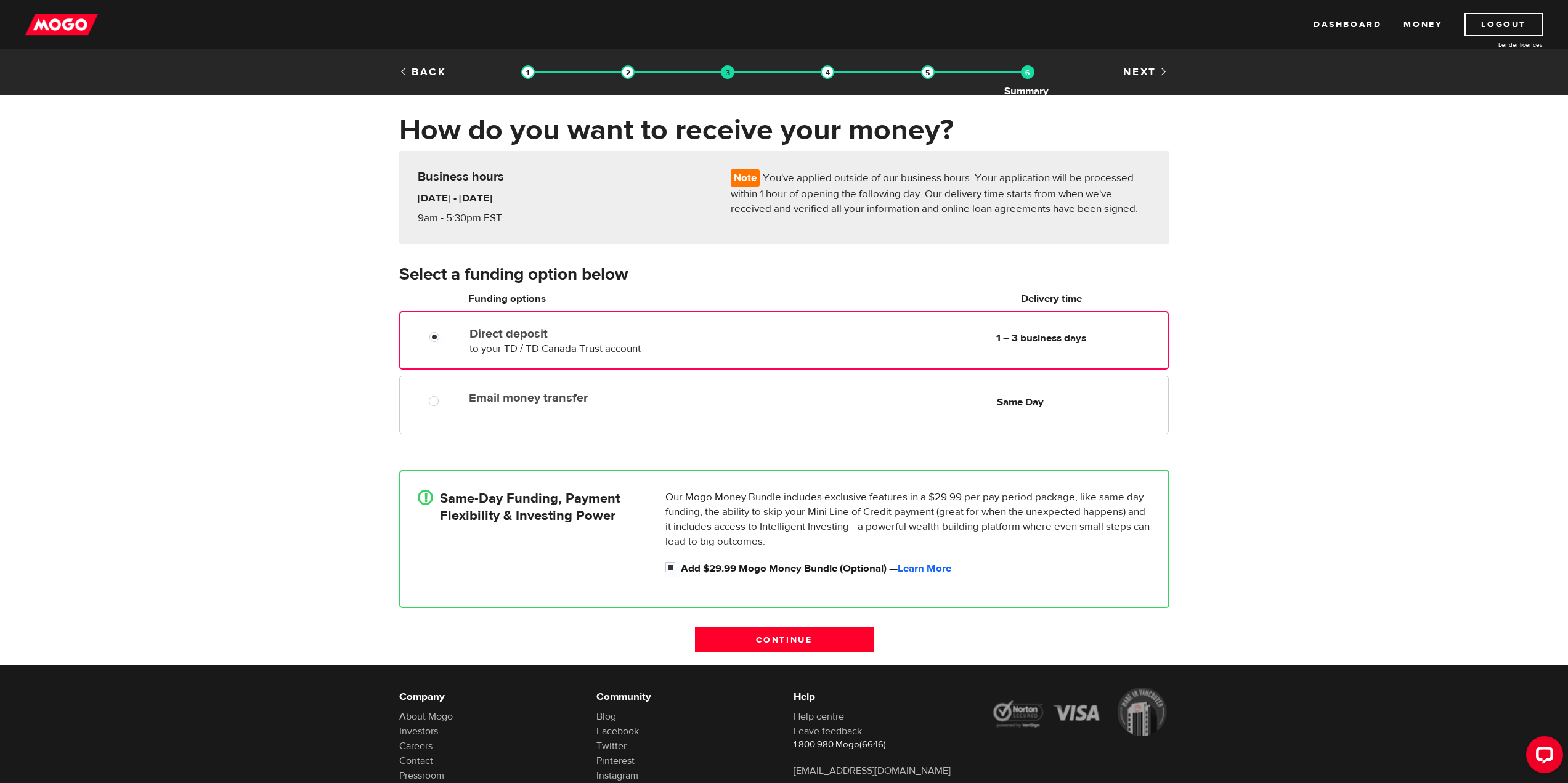
click at [1023, 75] on img at bounding box center [1028, 72] width 14 height 14
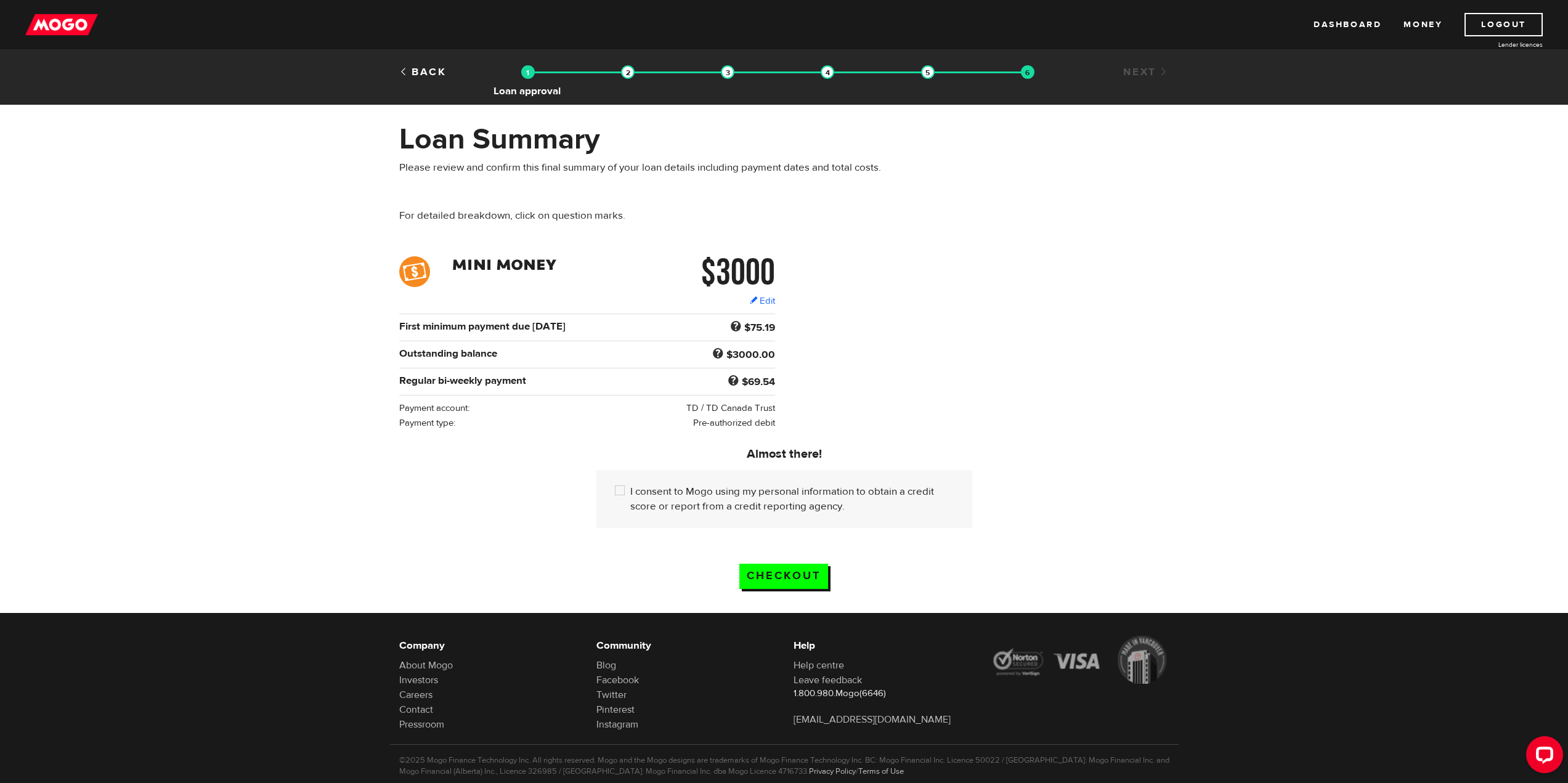
click at [529, 68] on img at bounding box center [528, 72] width 14 height 14
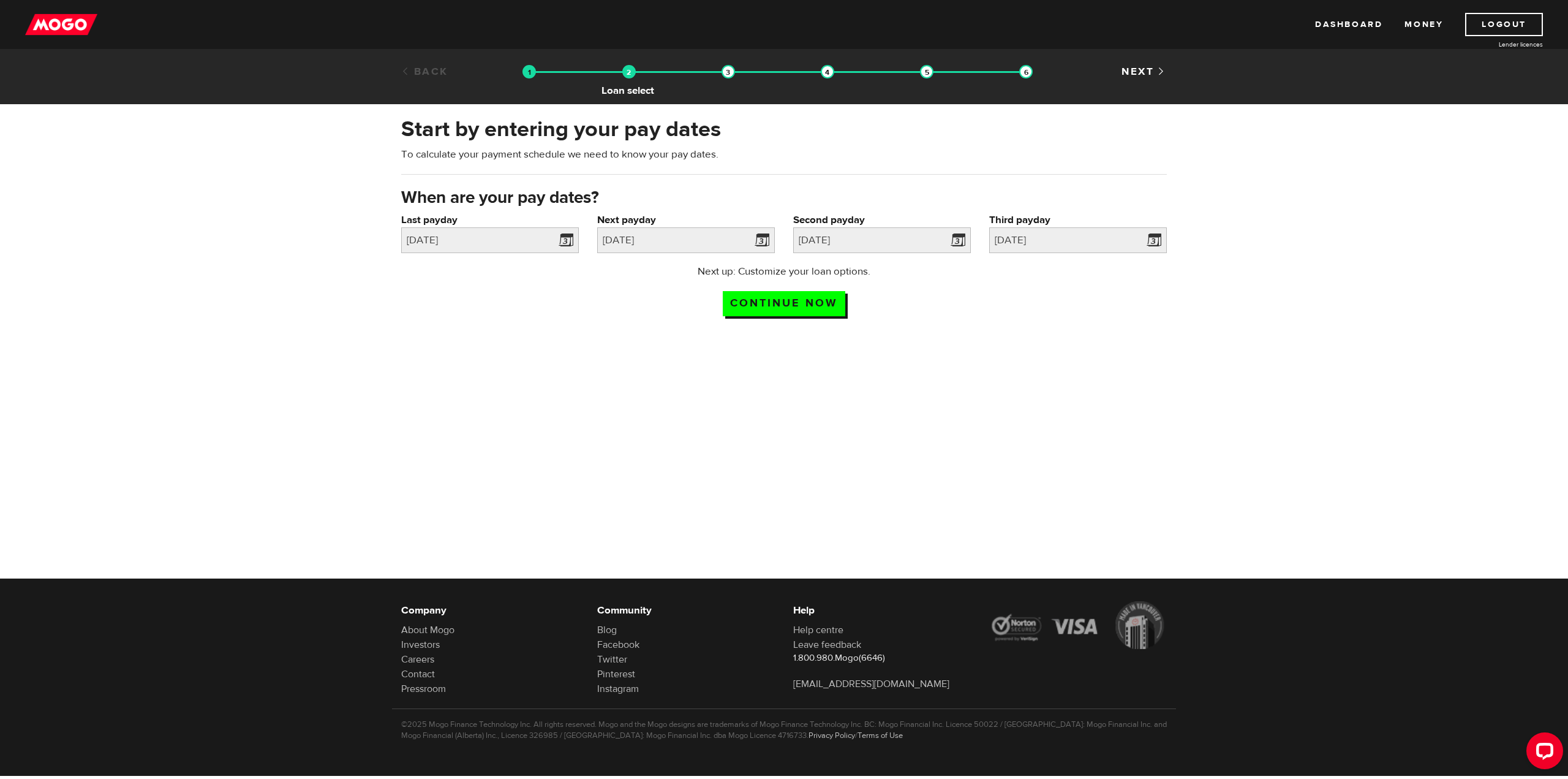
drag, startPoint x: 637, startPoint y: 68, endPoint x: 627, endPoint y: 70, distance: 10.2
click at [637, 68] on ol "Loan approval Loan select Funding select Bank account information Employment in…" at bounding box center [778, 73] width 510 height 16
click at [627, 70] on img at bounding box center [629, 72] width 14 height 14
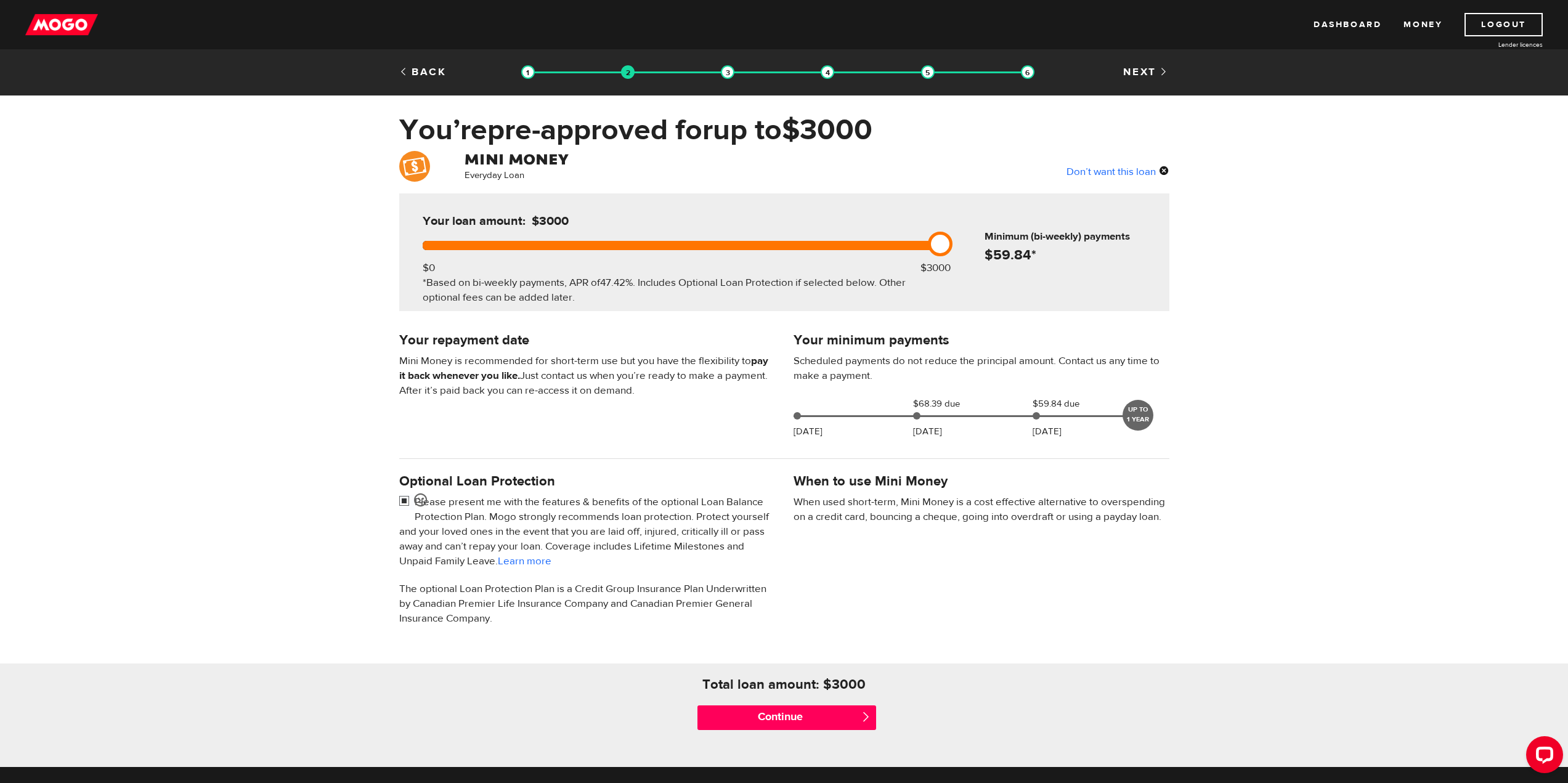
click at [404, 500] on input "checkbox" at bounding box center [407, 502] width 16 height 16
checkbox input "false"
click at [663, 482] on h4 "Optional Loan Protection" at bounding box center [587, 480] width 376 height 17
click at [792, 718] on input "Continue" at bounding box center [787, 717] width 179 height 25
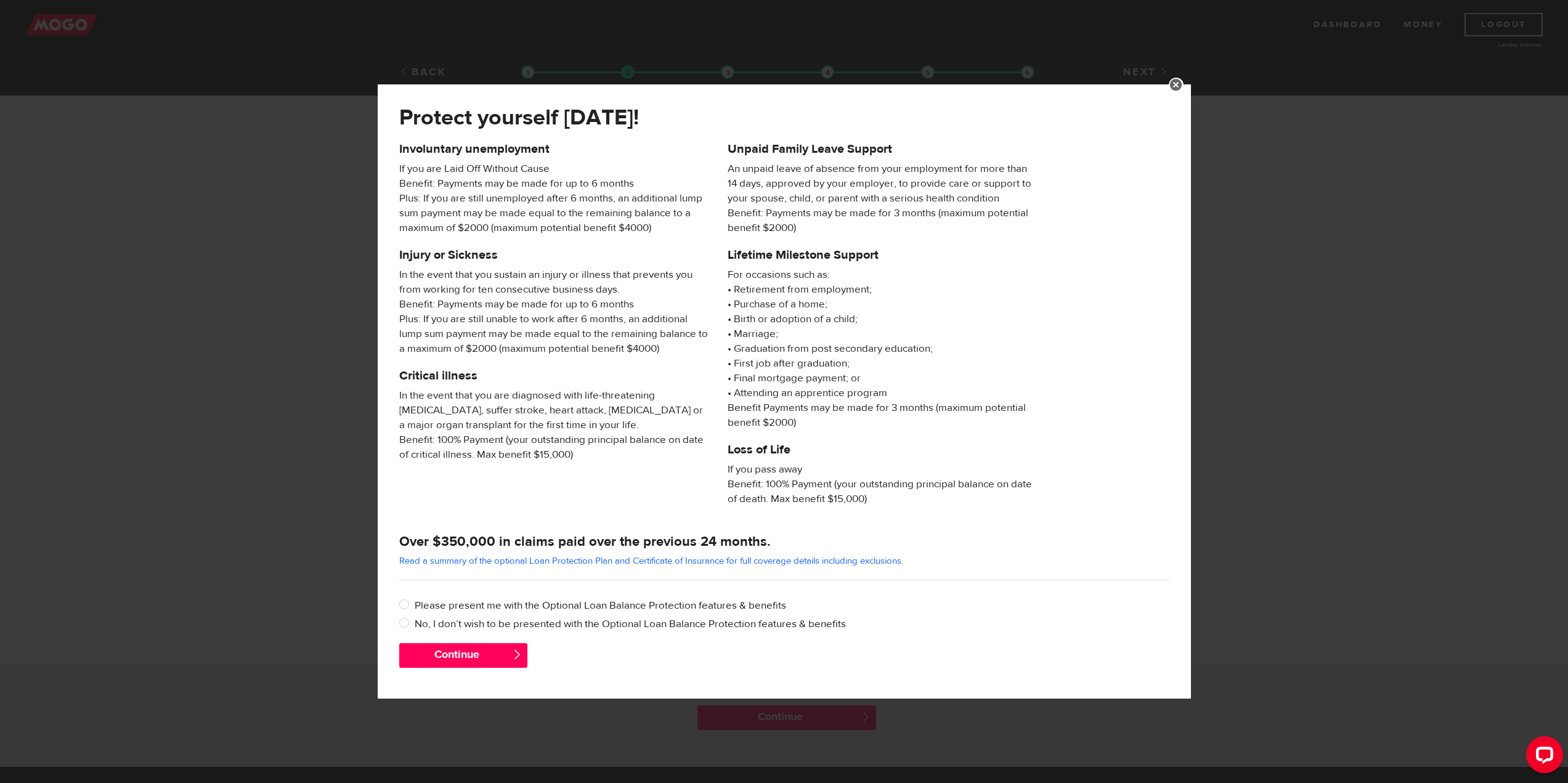
click at [1176, 83] on link at bounding box center [1176, 85] width 15 height 15
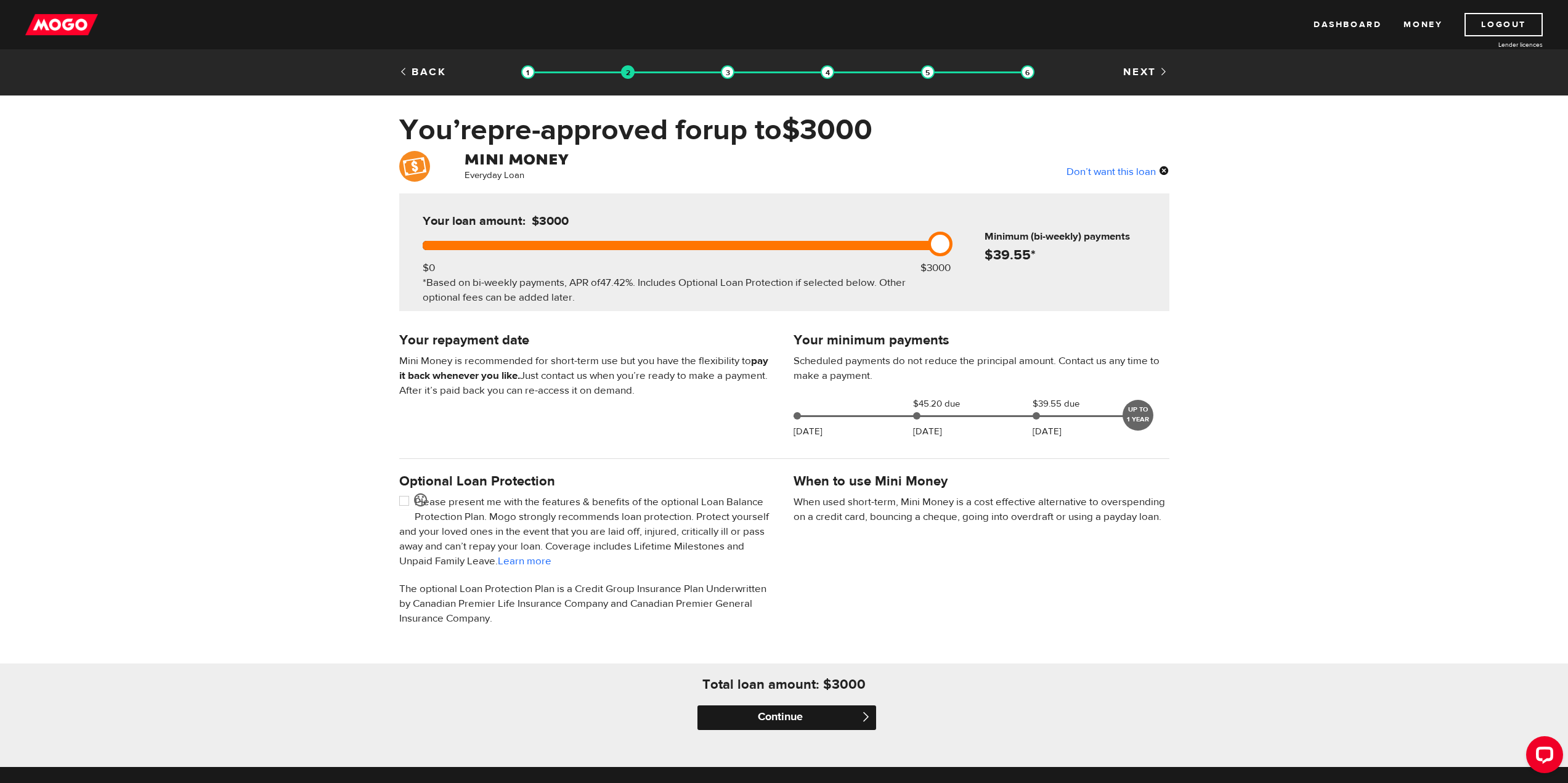
click at [759, 719] on input "Continue" at bounding box center [787, 717] width 179 height 25
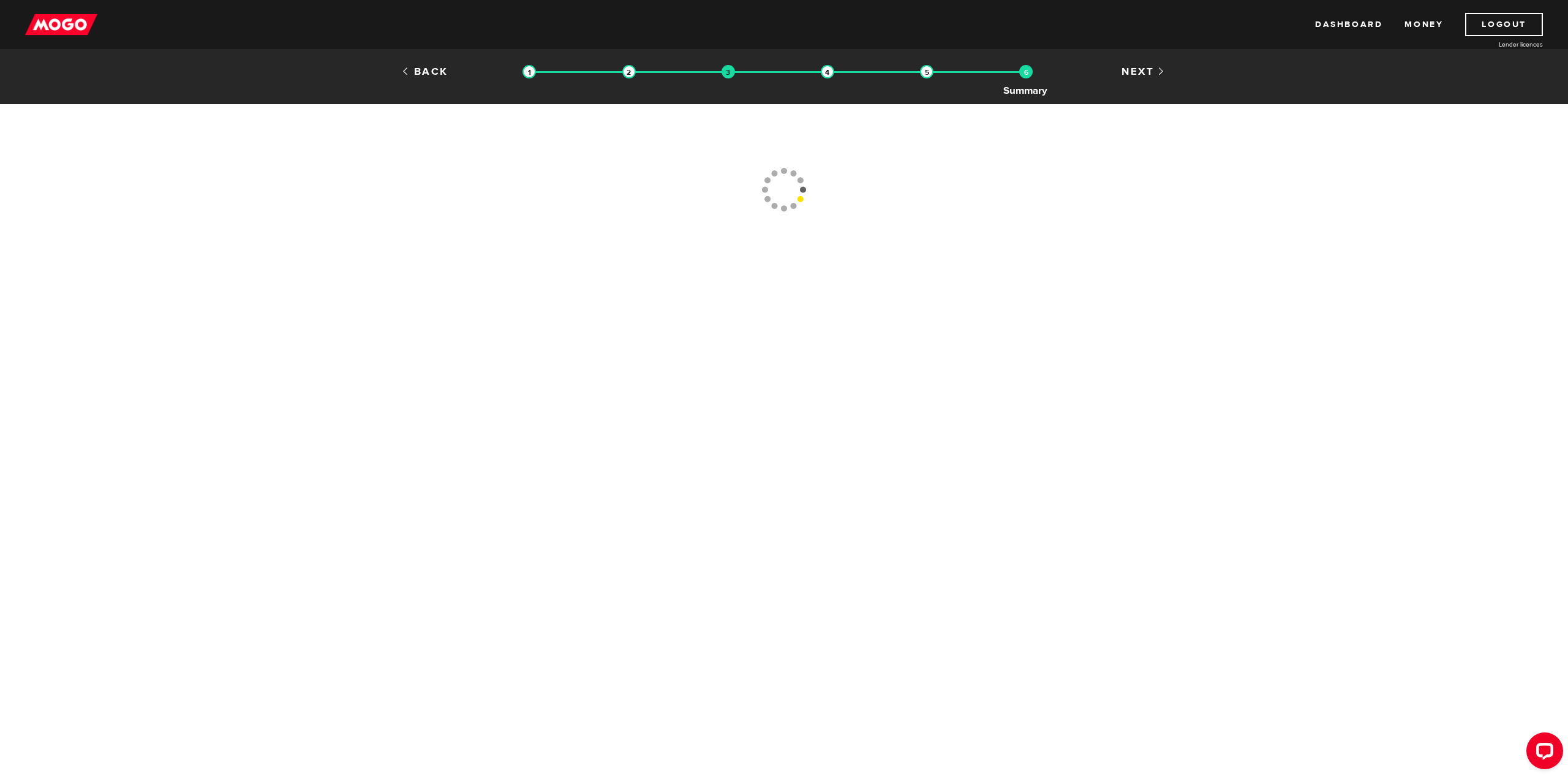
click at [1028, 70] on img at bounding box center [1026, 72] width 14 height 14
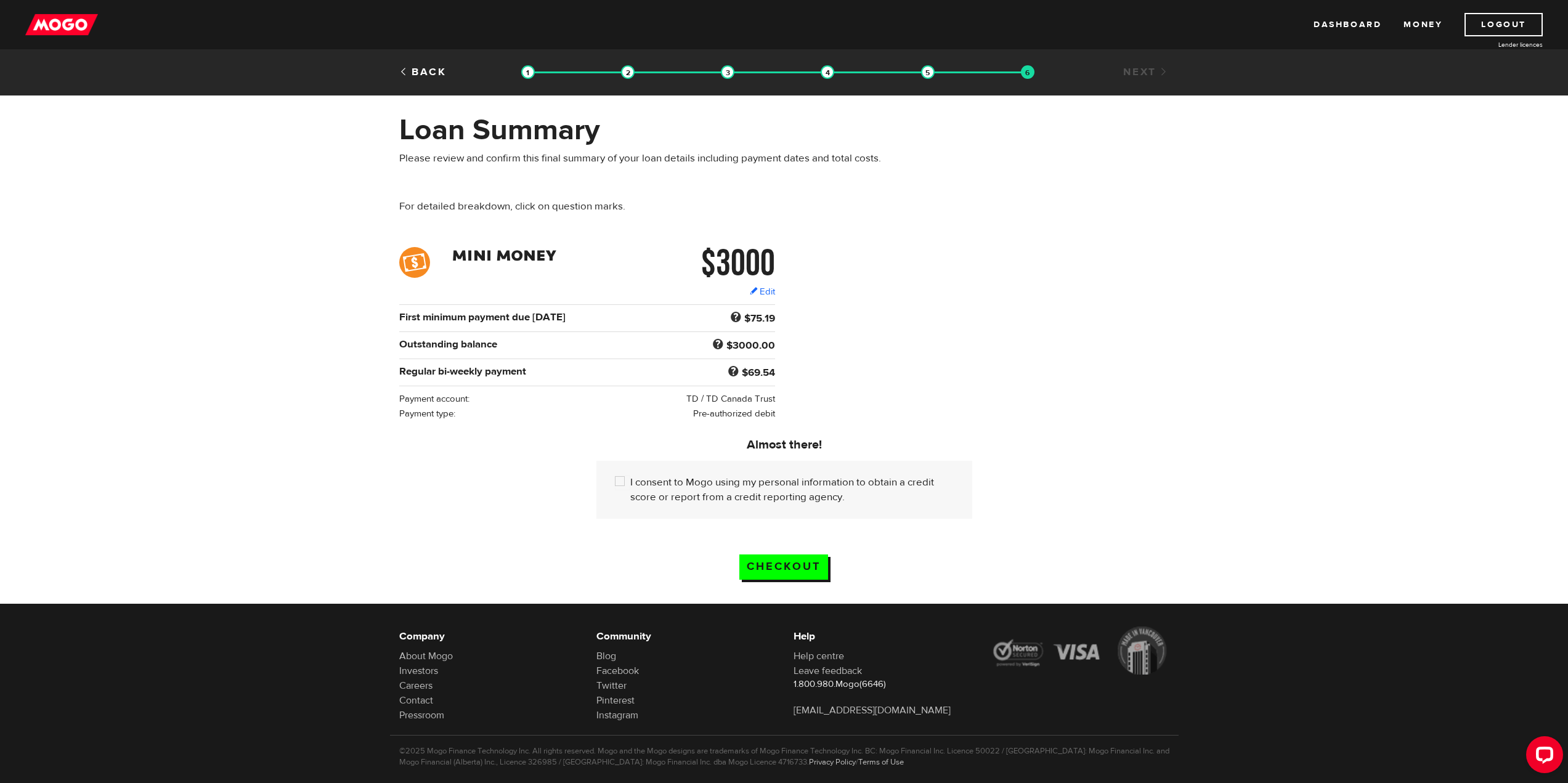
click at [745, 371] on b "$69.54" at bounding box center [759, 372] width 34 height 14
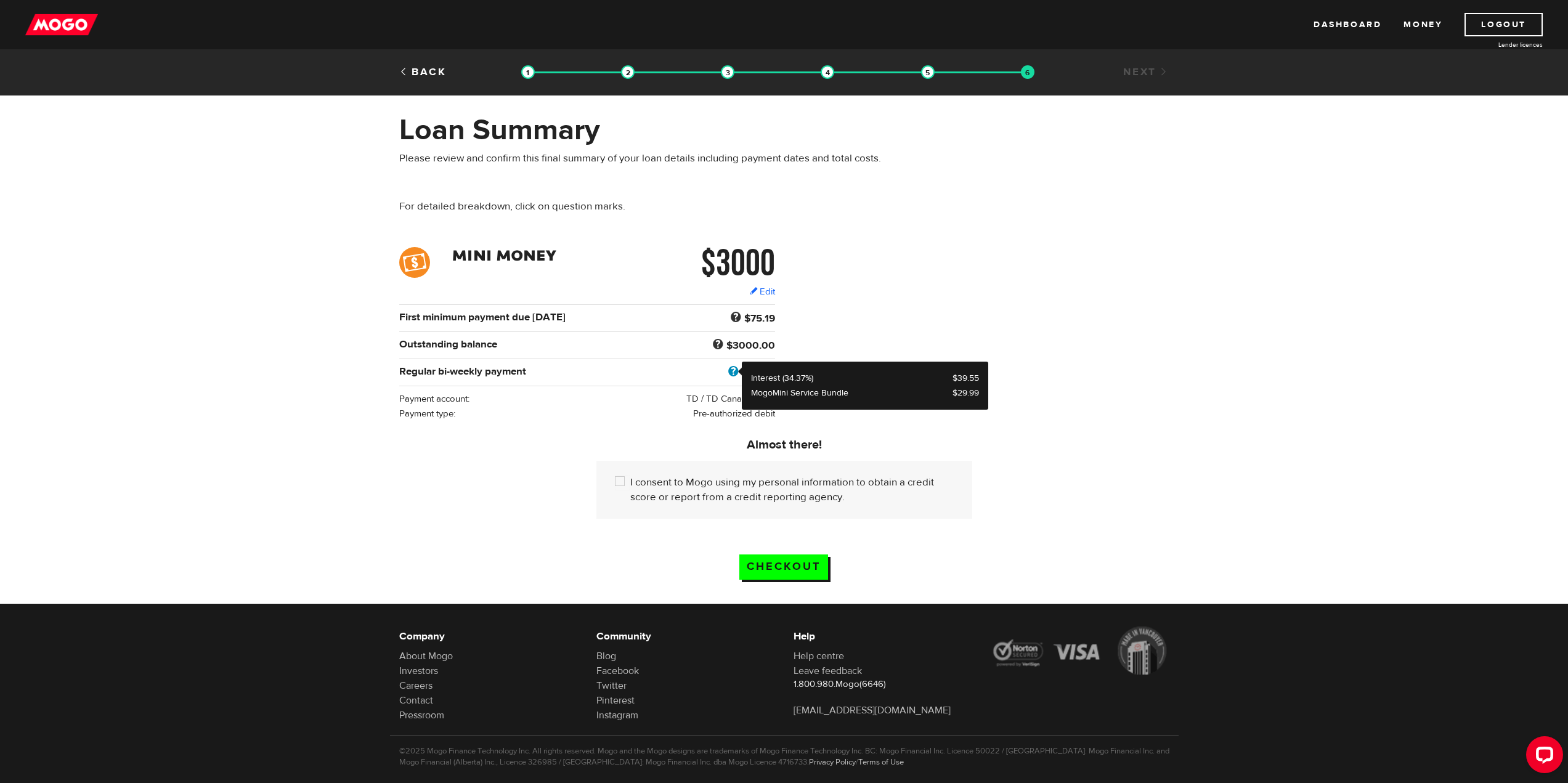
click at [738, 370] on span at bounding box center [733, 372] width 16 height 16
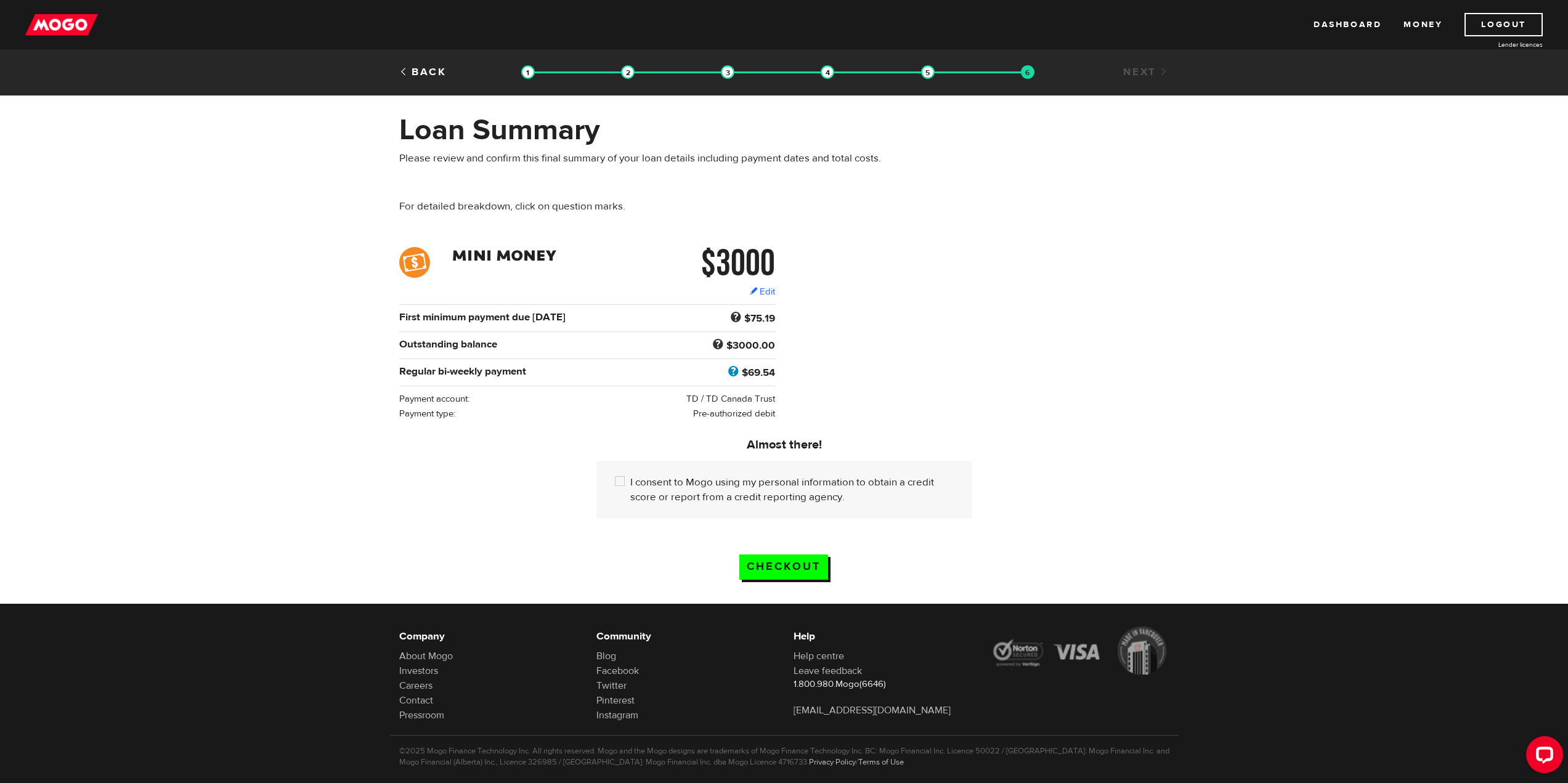
click at [738, 370] on span at bounding box center [733, 372] width 16 height 16
click at [703, 377] on div "$69.54" at bounding box center [715, 372] width 129 height 16
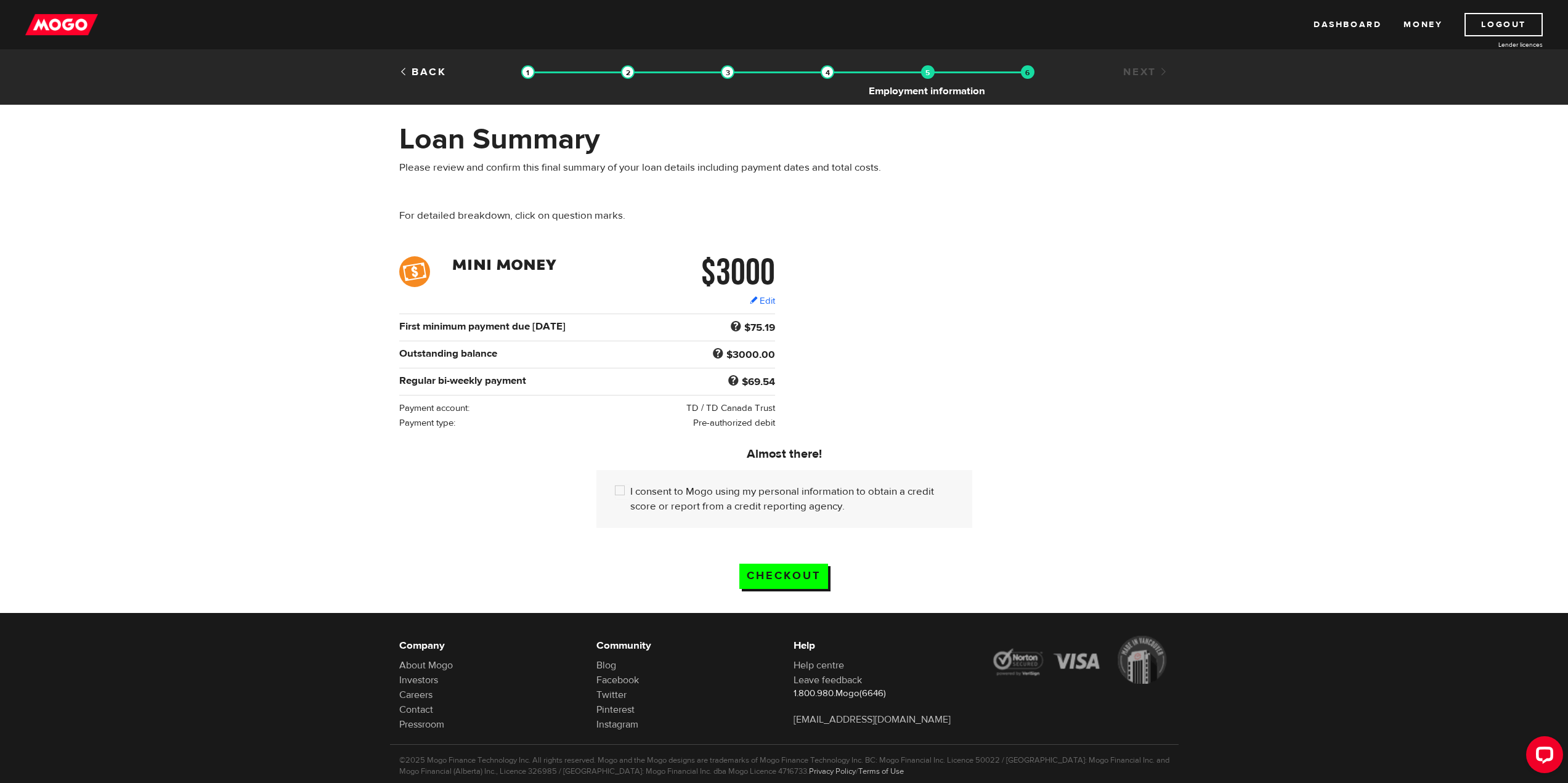
click at [931, 73] on img at bounding box center [928, 72] width 14 height 14
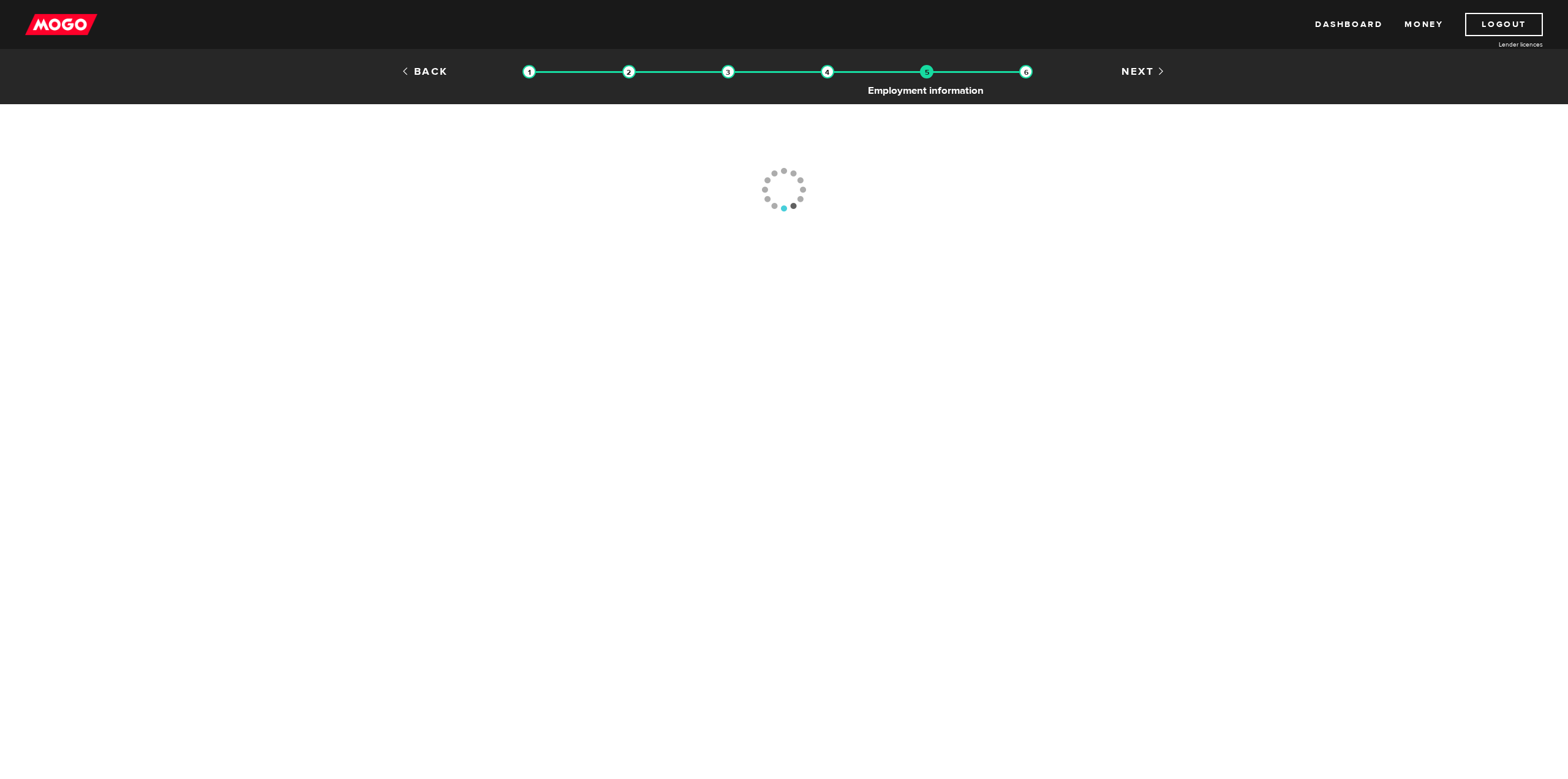
type input "(905) 415-3384"
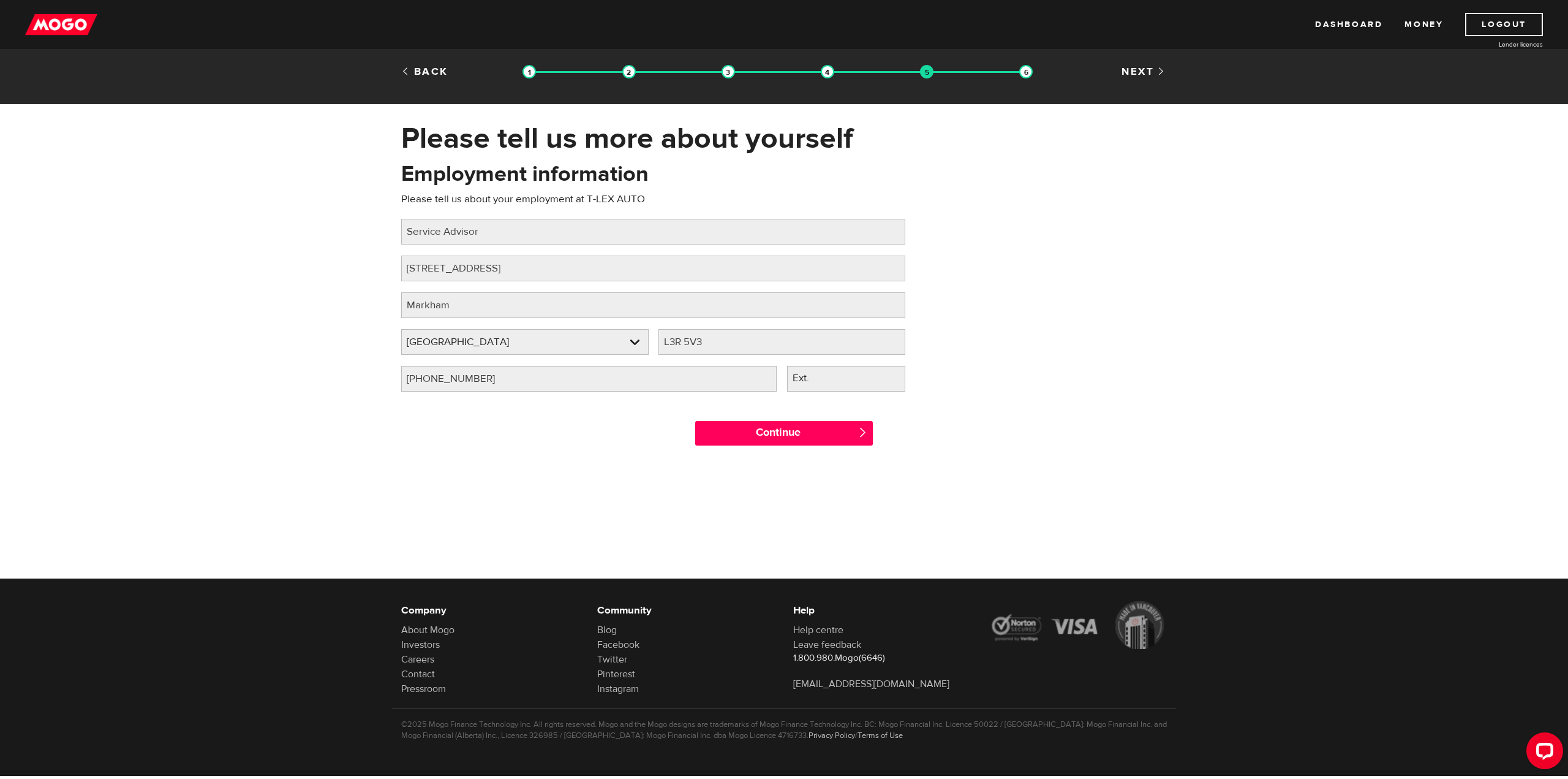
click at [1014, 73] on div at bounding box center [784, 72] width 497 height 2
click at [1026, 72] on img at bounding box center [1026, 72] width 14 height 14
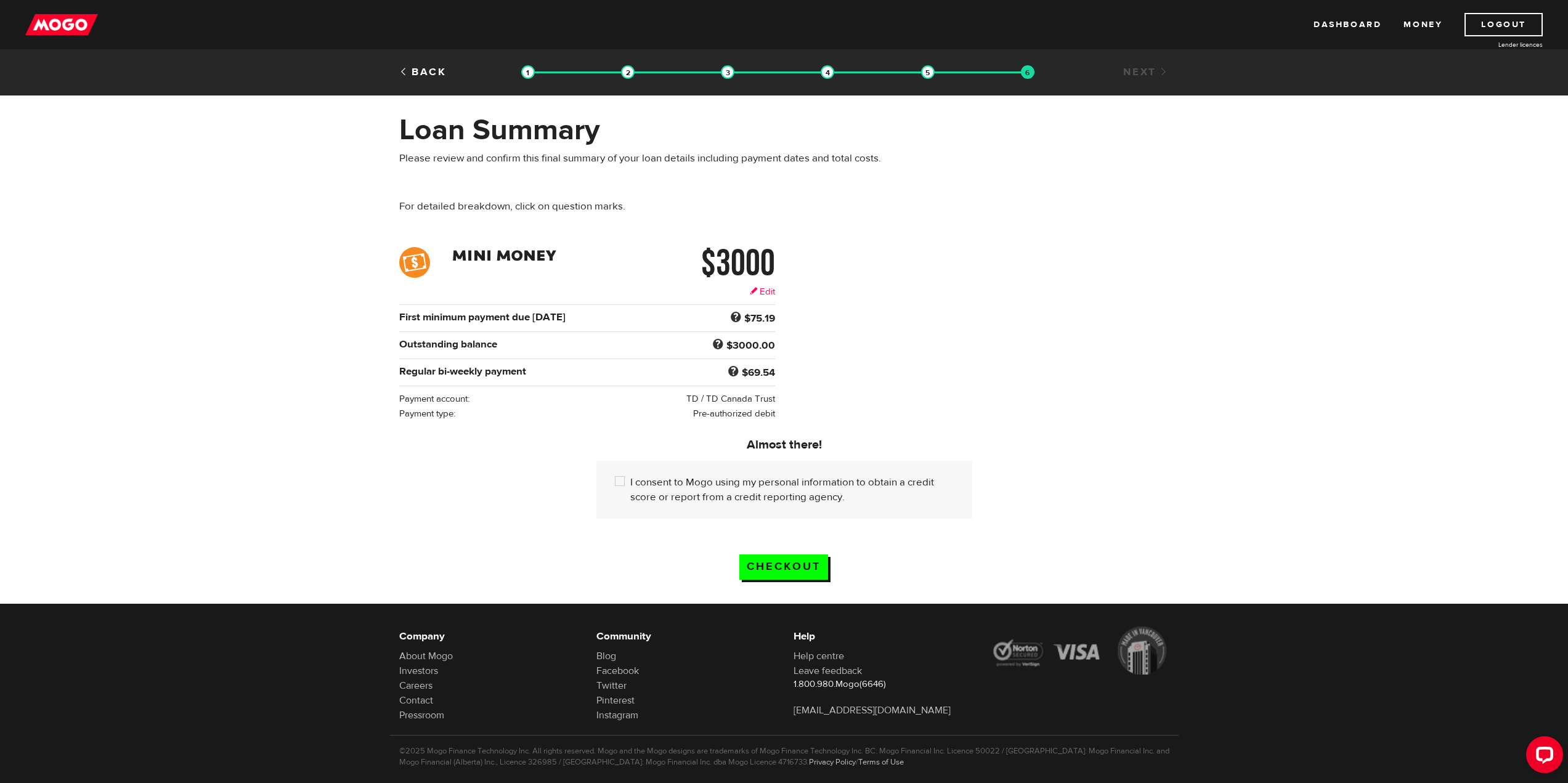
click at [769, 286] on link "Edit" at bounding box center [762, 292] width 25 height 13
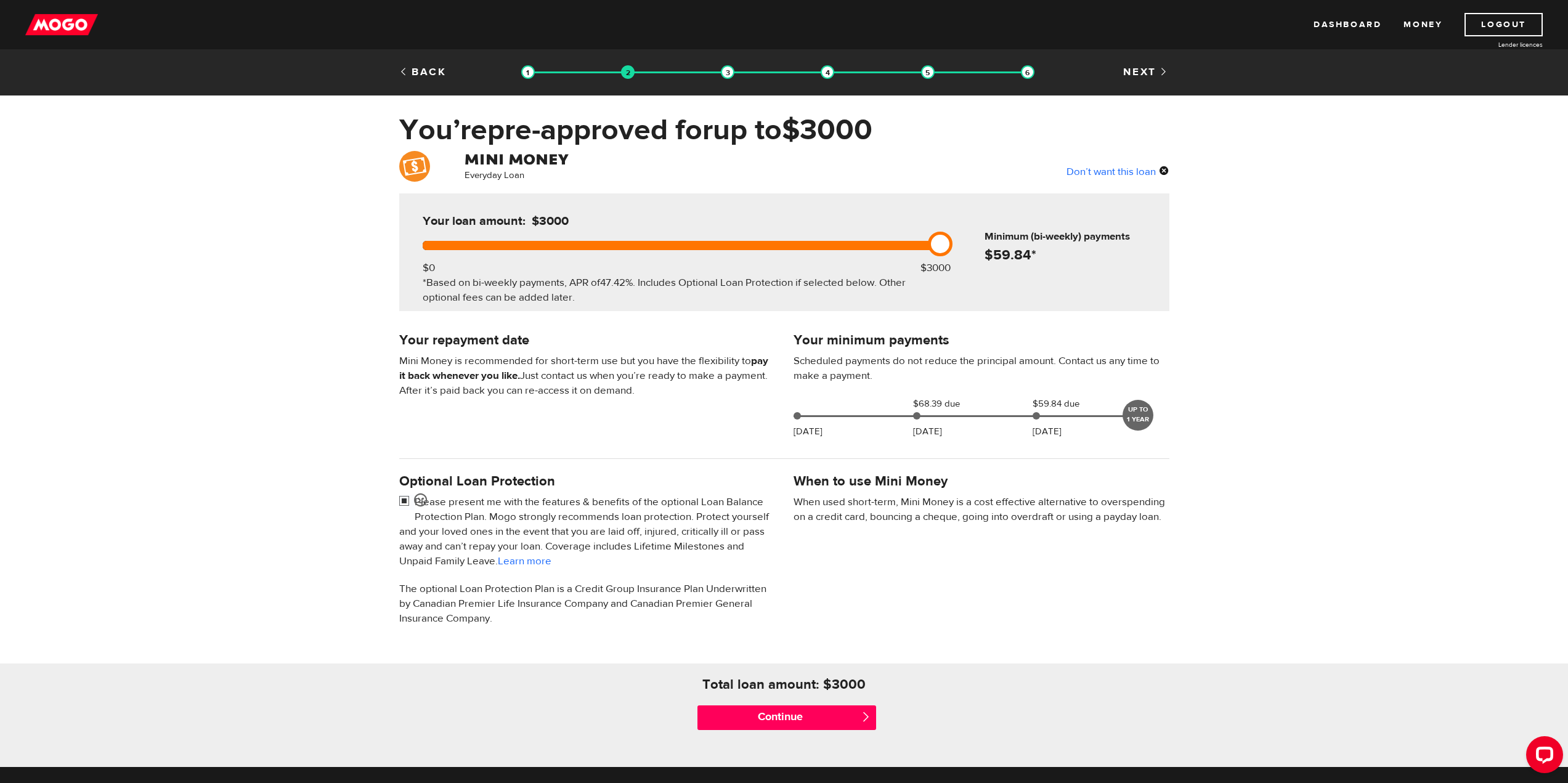
click at [405, 500] on input "checkbox" at bounding box center [407, 502] width 16 height 16
checkbox input "false"
click at [799, 702] on div "Continue " at bounding box center [784, 717] width 197 height 49
click at [800, 703] on div "Continue " at bounding box center [784, 717] width 197 height 49
click at [800, 709] on input "Continue" at bounding box center [787, 717] width 179 height 25
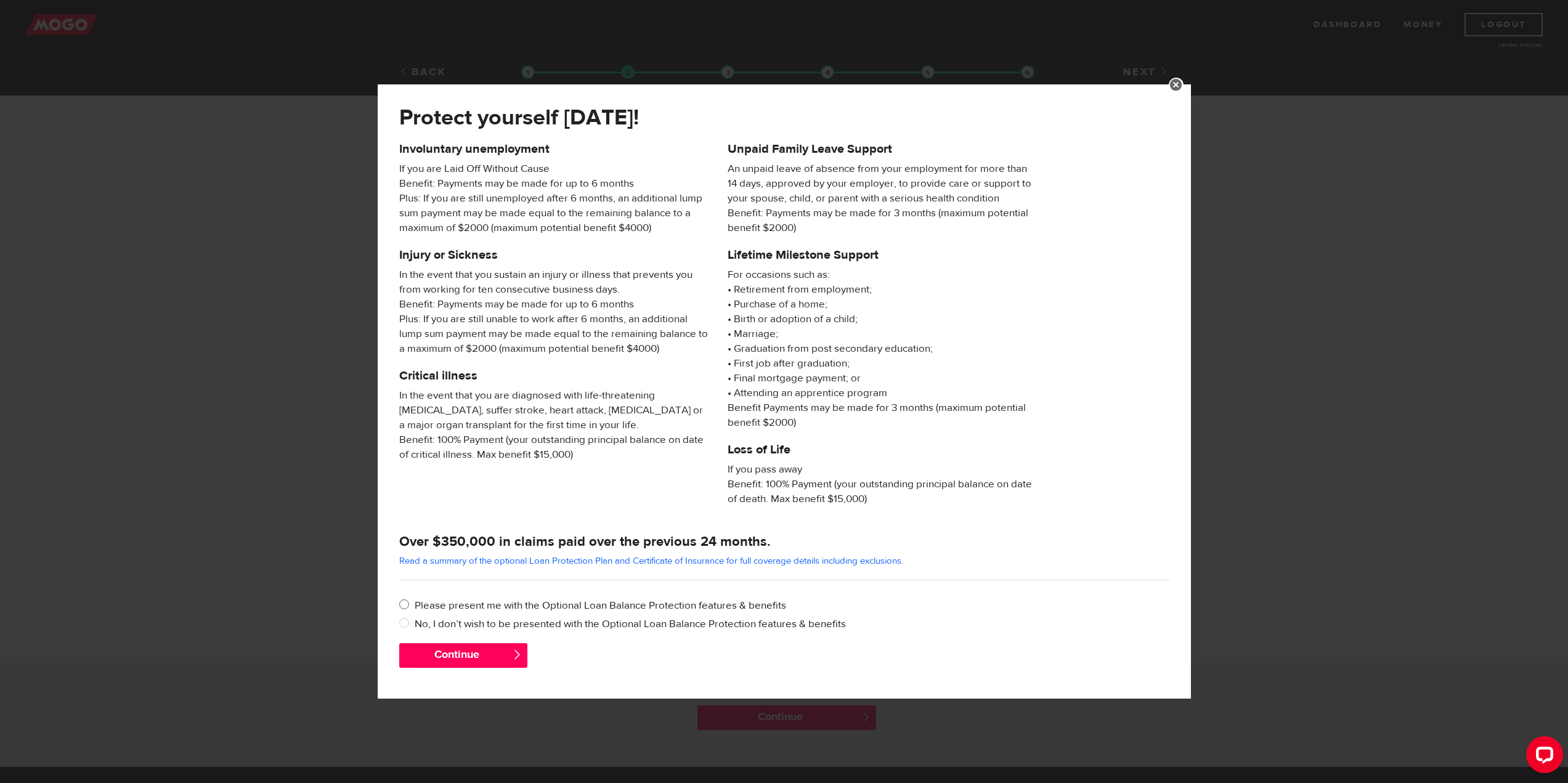
click at [454, 602] on label "Please present me with the Optional Loan Balance Protection features & benefits" at bounding box center [792, 606] width 754 height 15
click at [415, 602] on input "Please present me with the Optional Loan Balance Protection features & benefits" at bounding box center [407, 606] width 16 height 16
radio input "true"
click at [449, 621] on label "No, I don’t wish to be presented with the Optional Loan Balance Protection feat…" at bounding box center [792, 624] width 754 height 15
click at [415, 621] on input "No, I don’t wish to be presented with the Optional Loan Balance Protection feat…" at bounding box center [407, 624] width 16 height 16
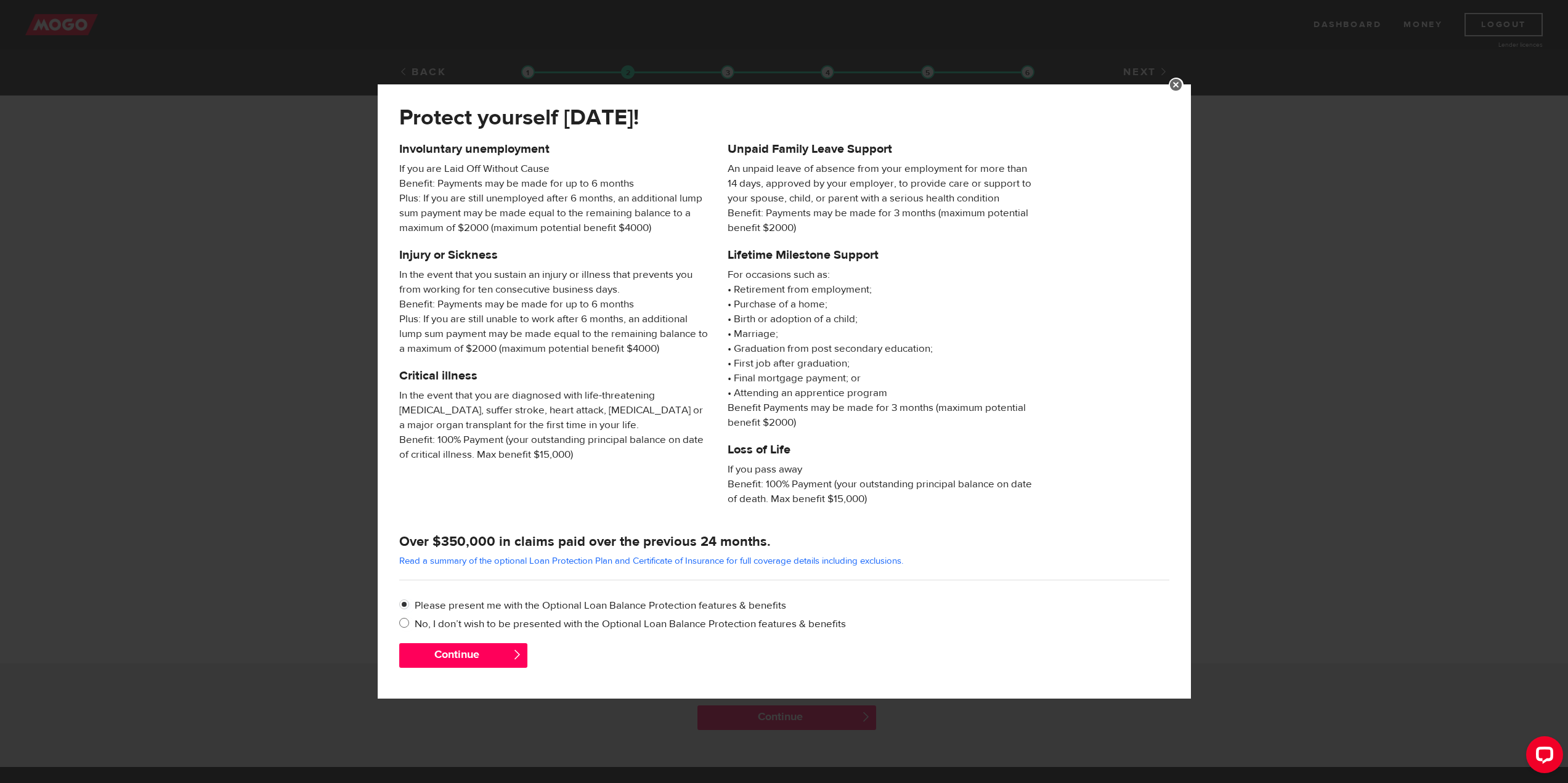
radio input "true"
click at [451, 649] on button "Continue" at bounding box center [463, 655] width 128 height 25
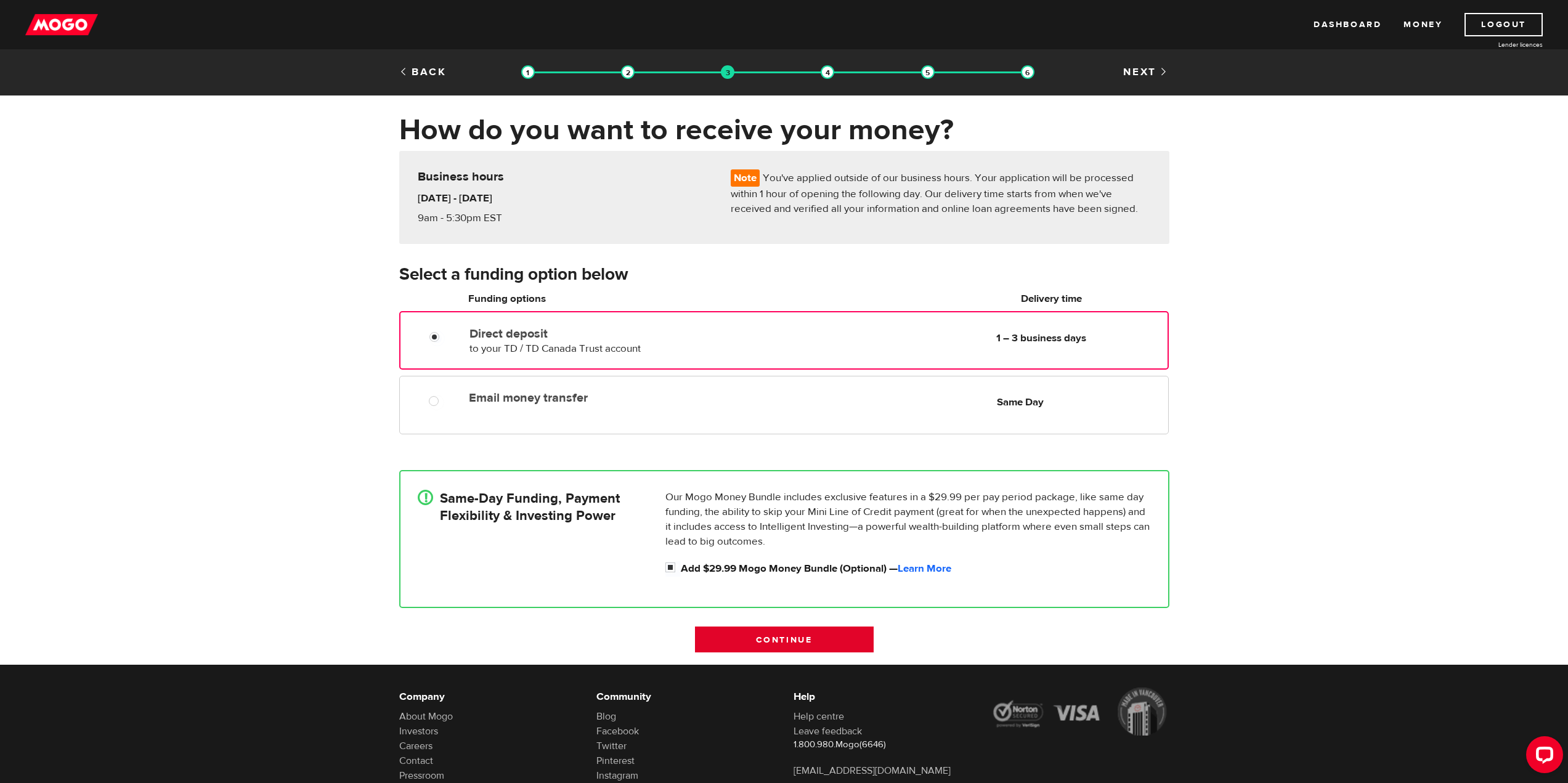
click at [732, 643] on input "Continue" at bounding box center [785, 640] width 179 height 26
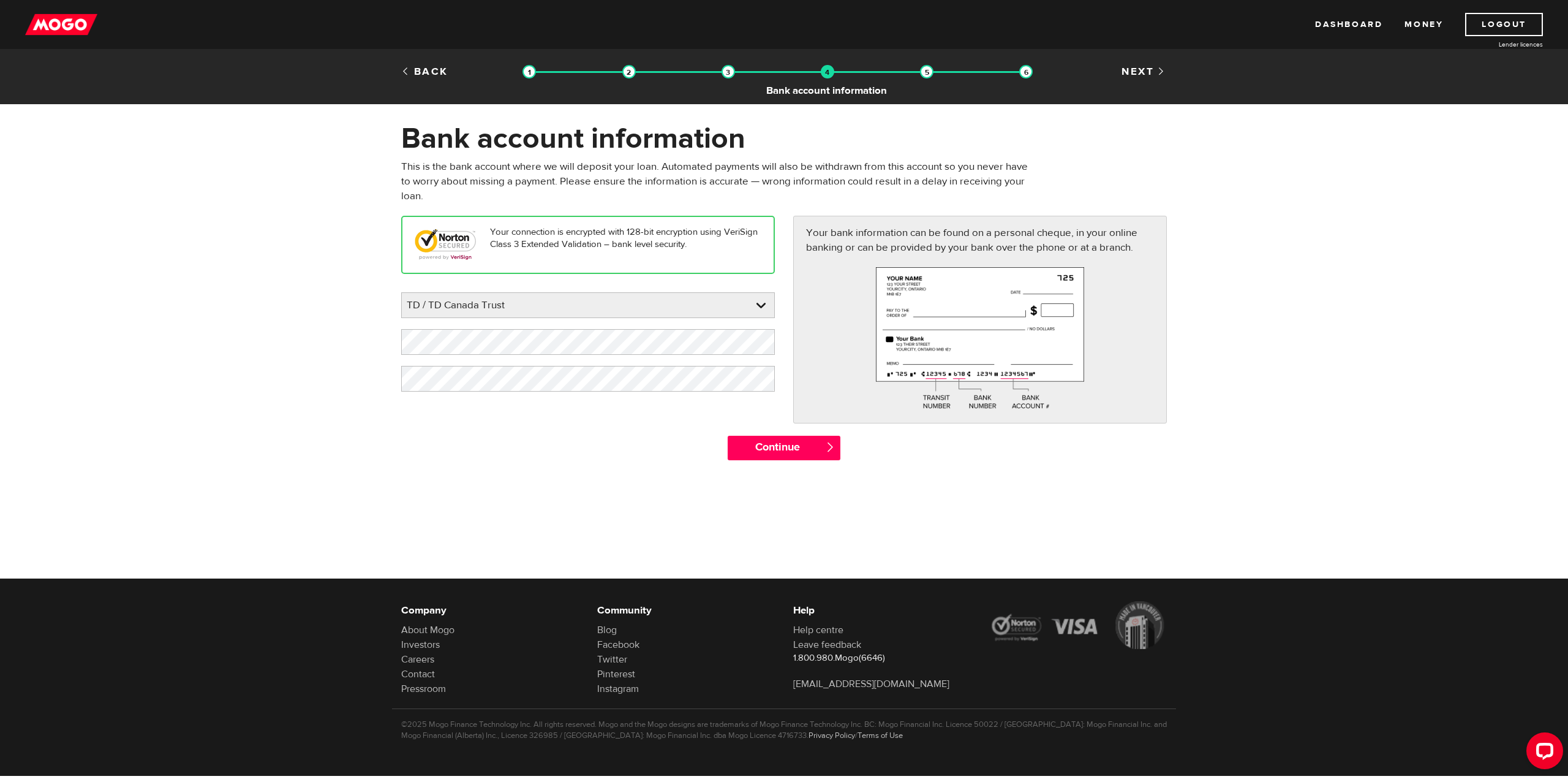
click at [824, 68] on img at bounding box center [828, 72] width 14 height 14
click at [728, 71] on img at bounding box center [728, 72] width 14 height 14
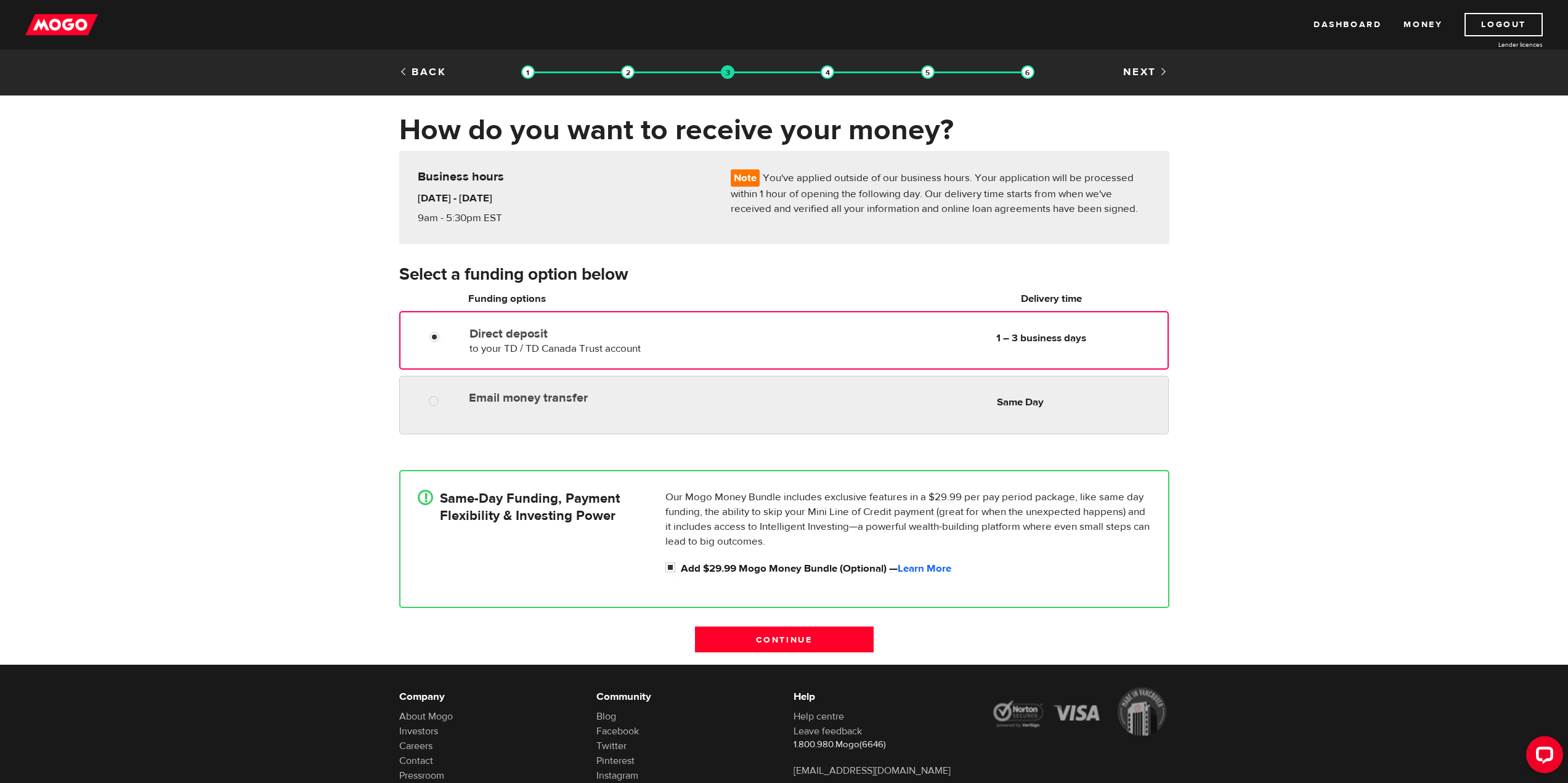
radio input "true"
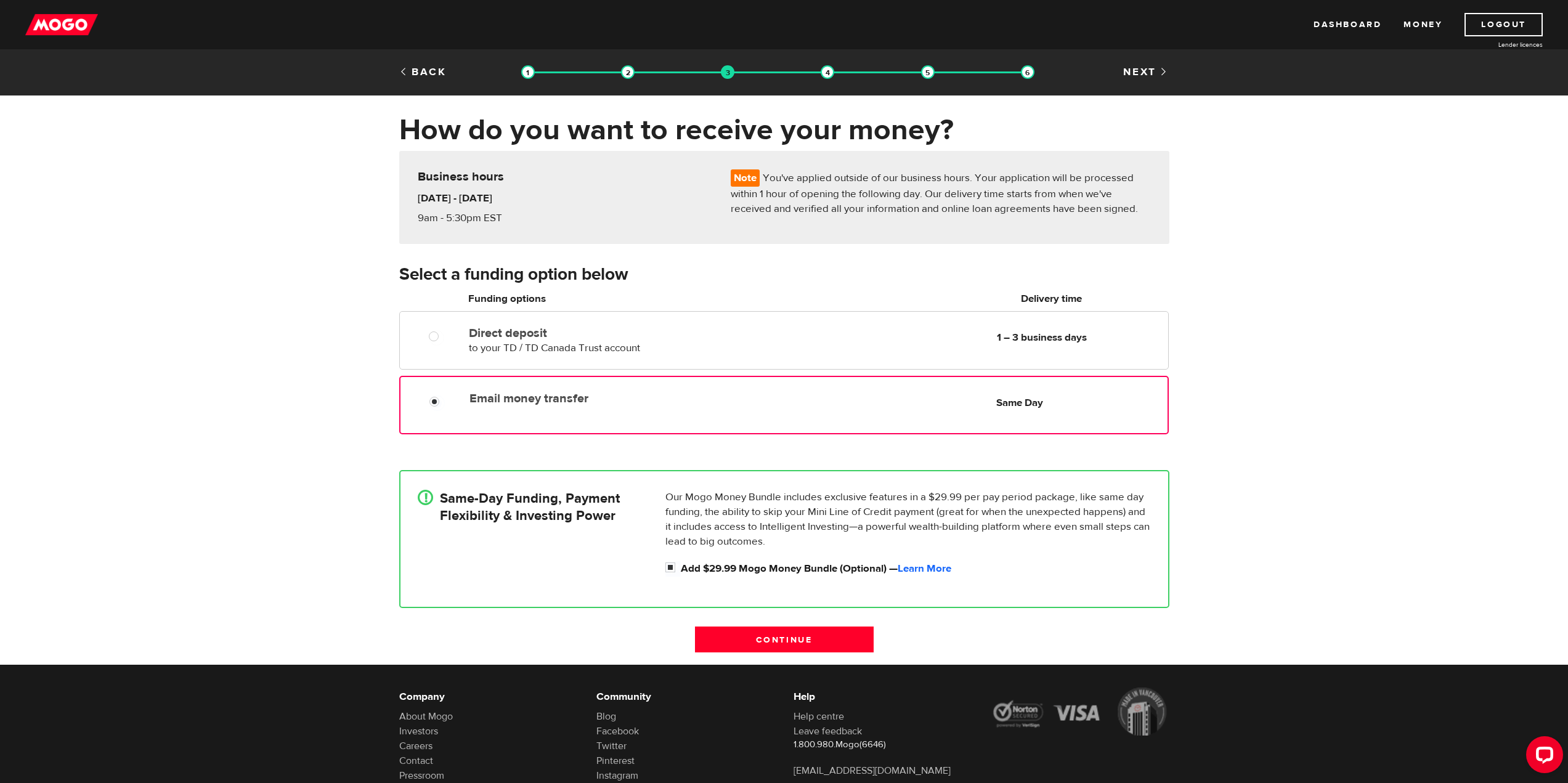
click at [618, 398] on label "Email money transfer" at bounding box center [611, 398] width 283 height 15
click at [444, 398] on input "Email money transfer" at bounding box center [437, 403] width 16 height 16
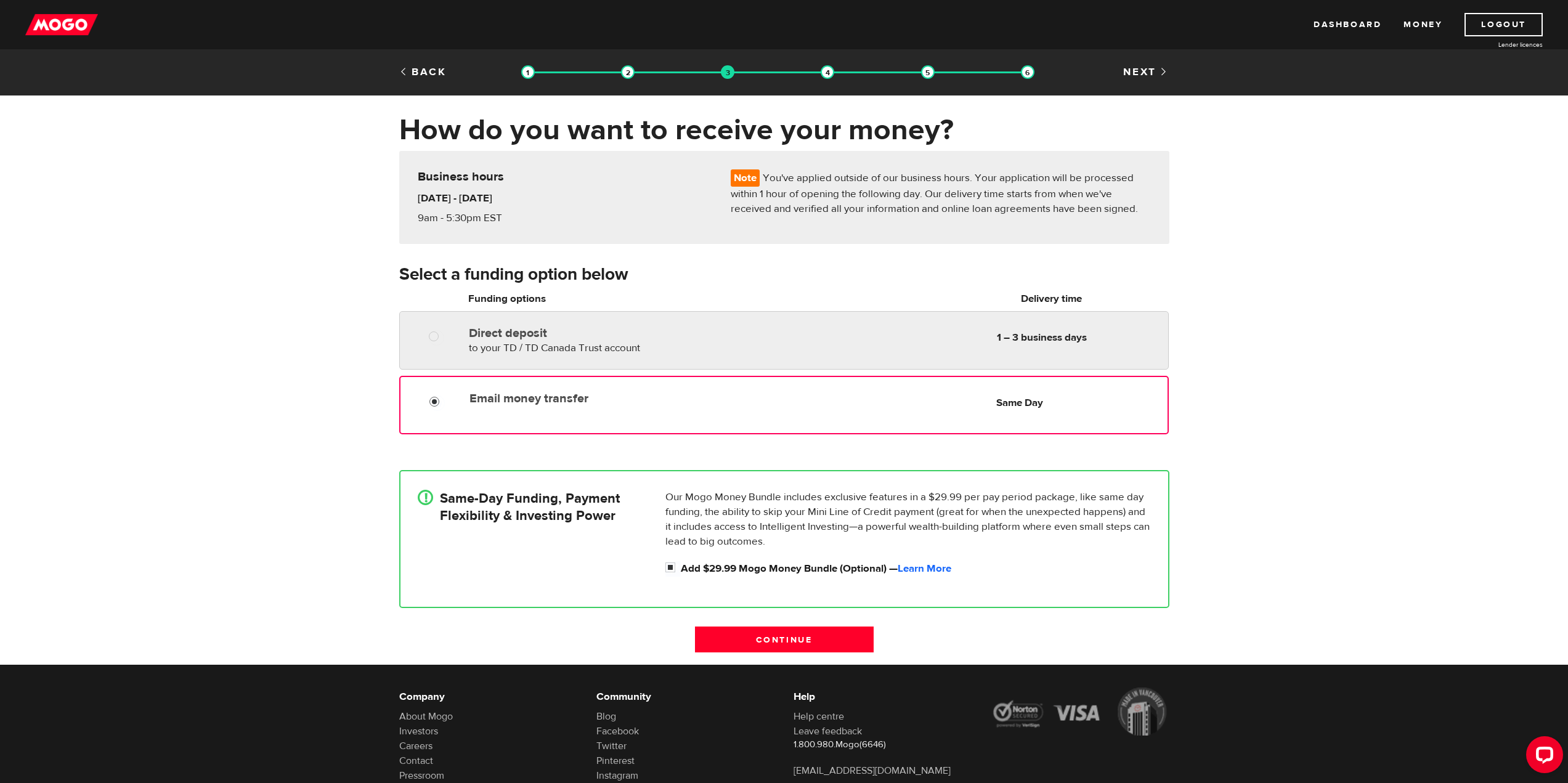
radio input "true"
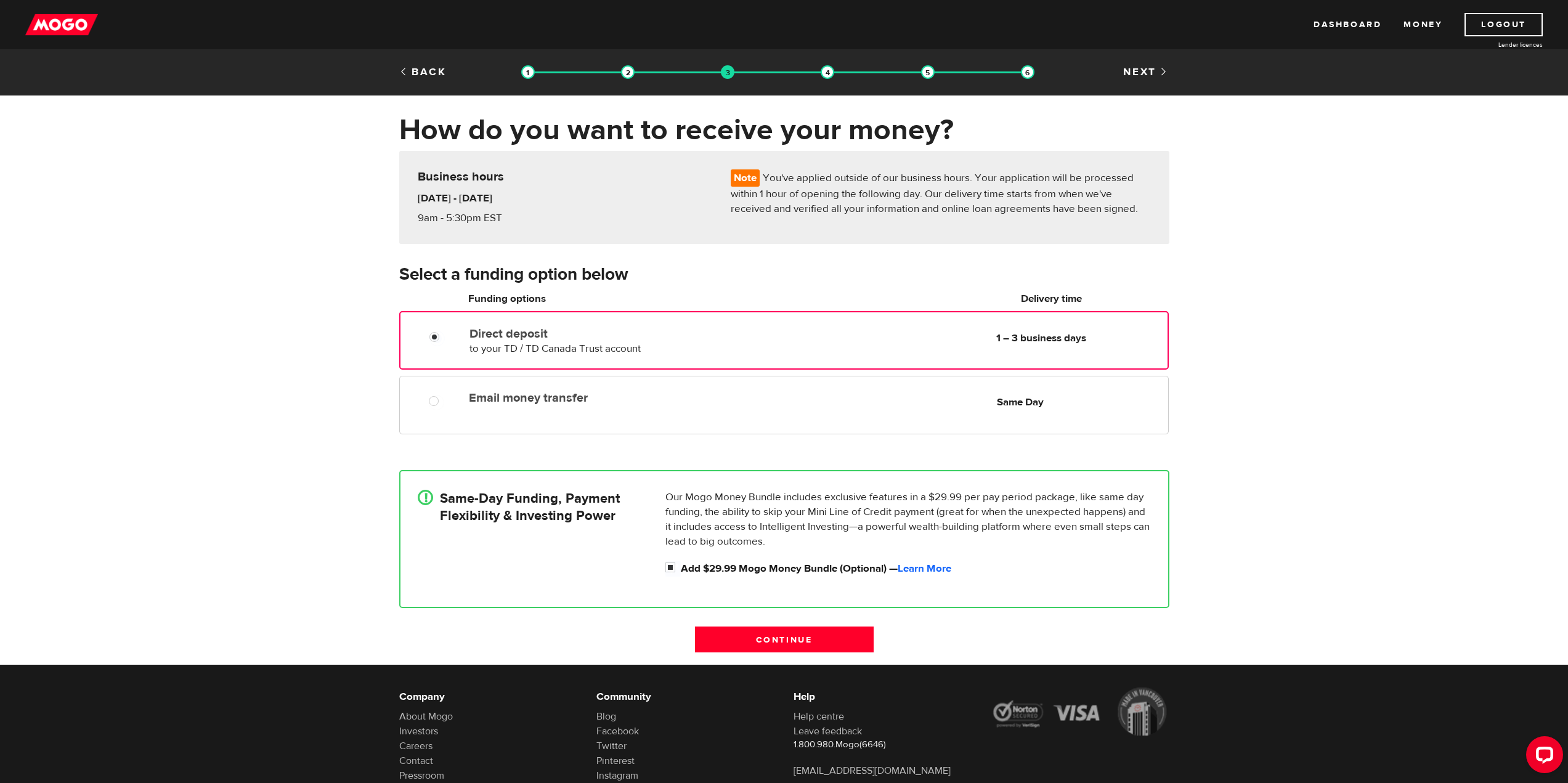
click at [638, 330] on label "Direct deposit" at bounding box center [611, 334] width 283 height 15
click at [444, 330] on input "Direct deposit" at bounding box center [437, 338] width 16 height 16
click at [684, 563] on label "Add $29.99 Mogo Money Bundle (Optional) — Learn More" at bounding box center [915, 568] width 470 height 15
click at [681, 563] on input "Add $29.99 Mogo Money Bundle (Optional) — Learn More" at bounding box center [672, 568] width 16 height 16
checkbox input "false"
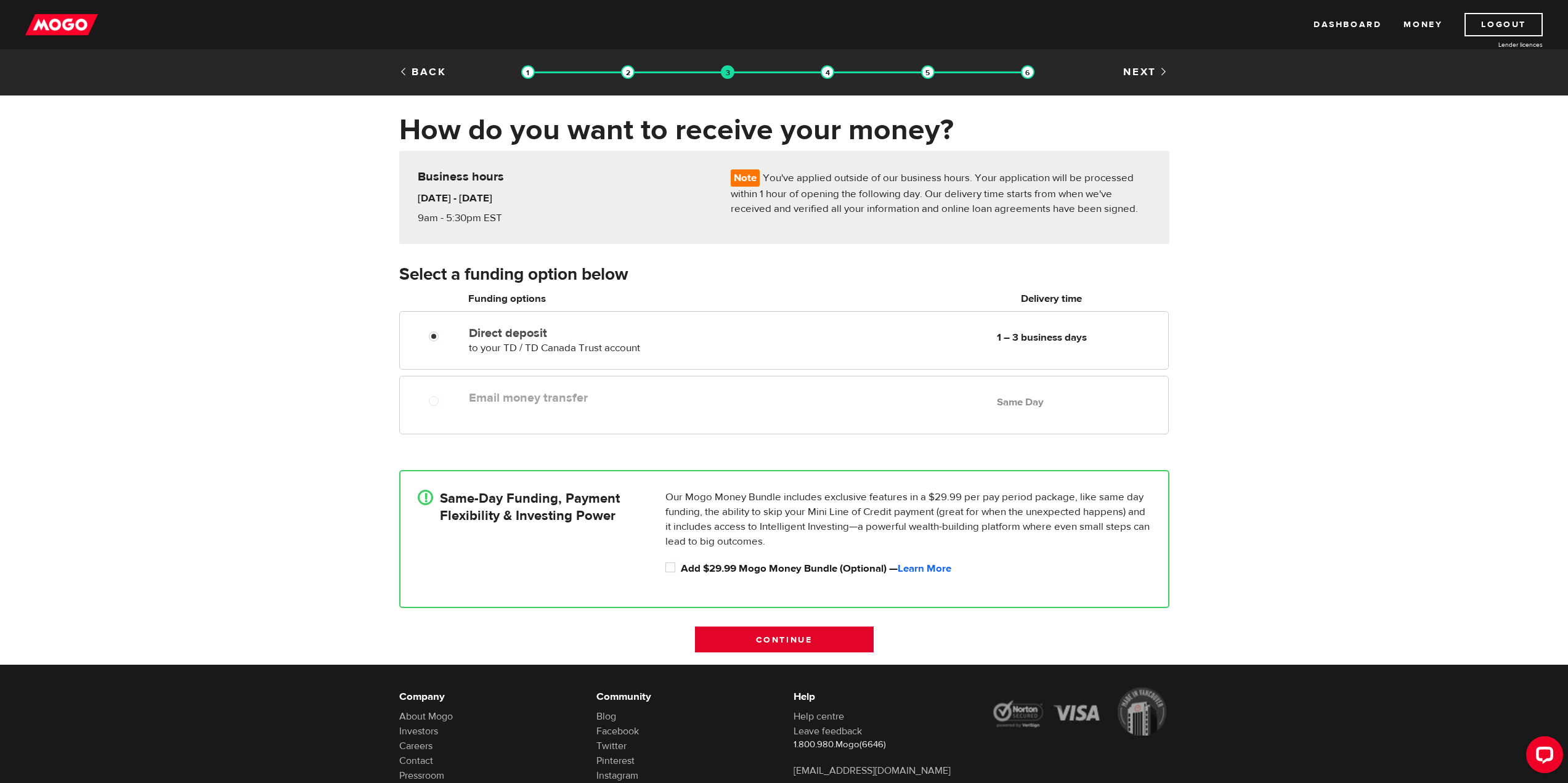
click at [776, 637] on input "Continue" at bounding box center [785, 640] width 179 height 26
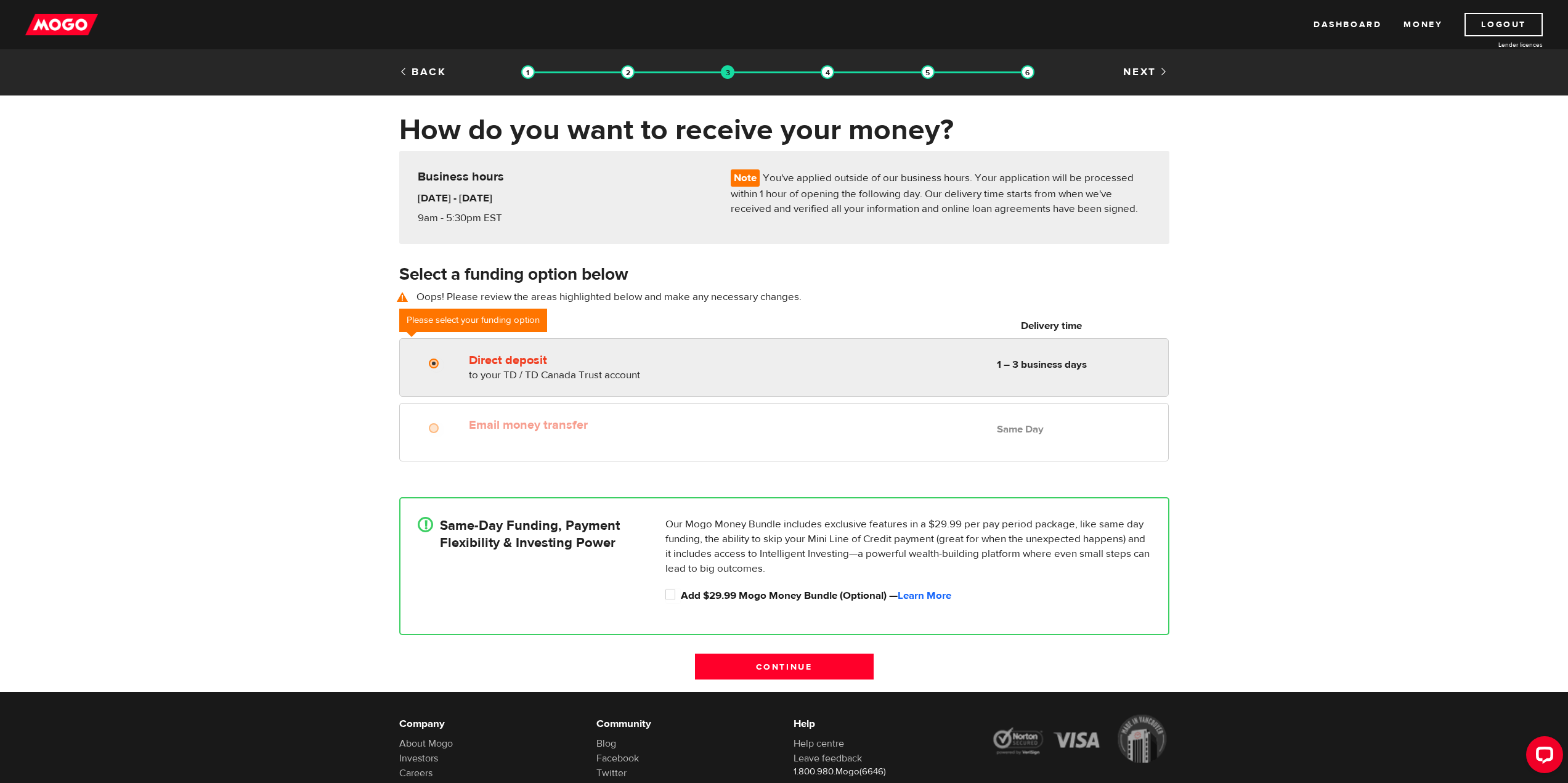
radio input "true"
click at [517, 356] on label "Direct deposit" at bounding box center [611, 361] width 284 height 15
click at [444, 357] on input "Direct deposit" at bounding box center [436, 365] width 16 height 16
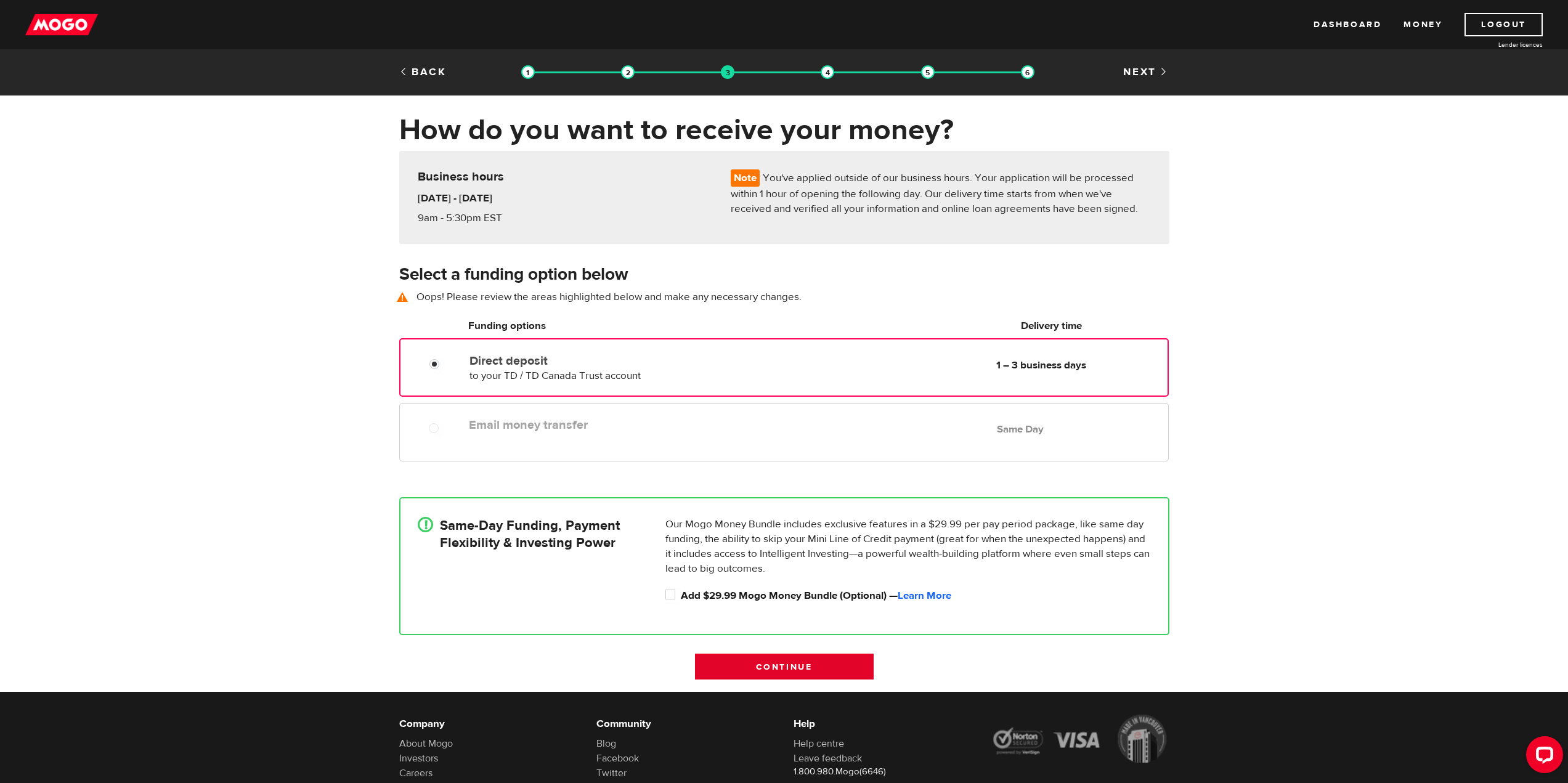
click at [811, 670] on input "Continue" at bounding box center [785, 667] width 179 height 26
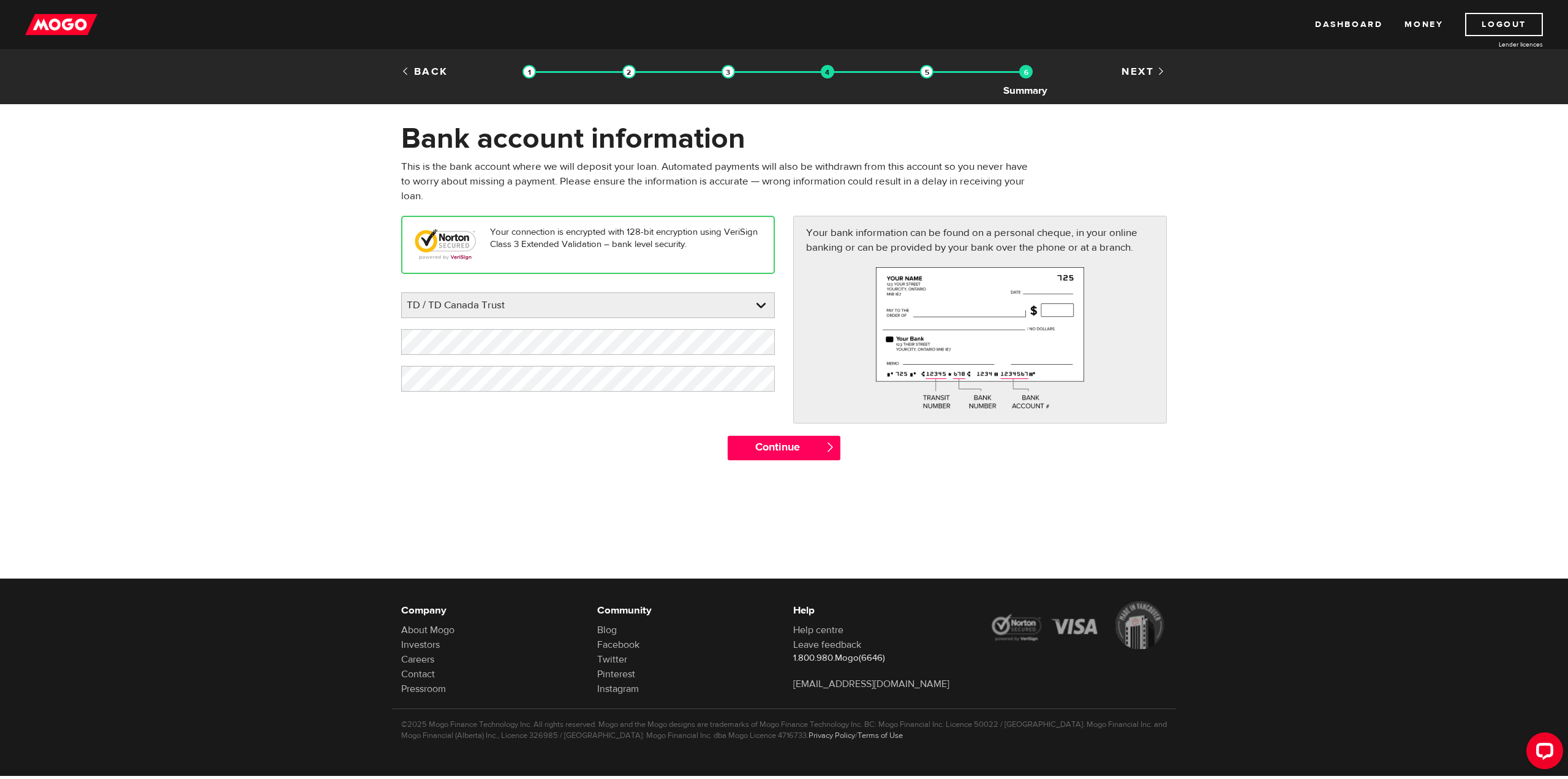
click at [1031, 73] on img at bounding box center [1026, 72] width 14 height 14
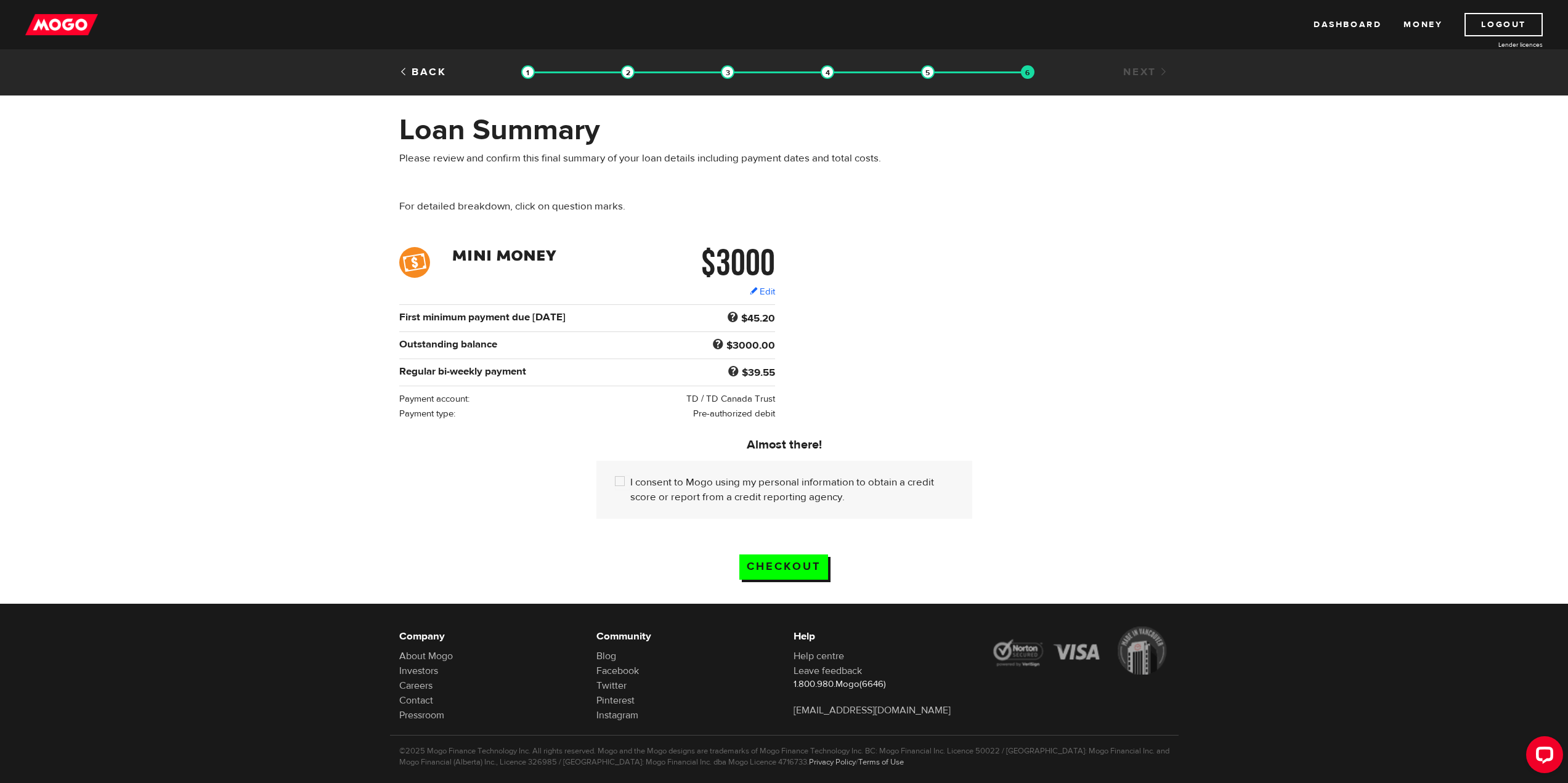
click at [1070, 510] on div "Almost there! Tick the box to keep going! I consent to Mogo using my personal i…" at bounding box center [785, 475] width 789 height 109
